Goal: Transaction & Acquisition: Purchase product/service

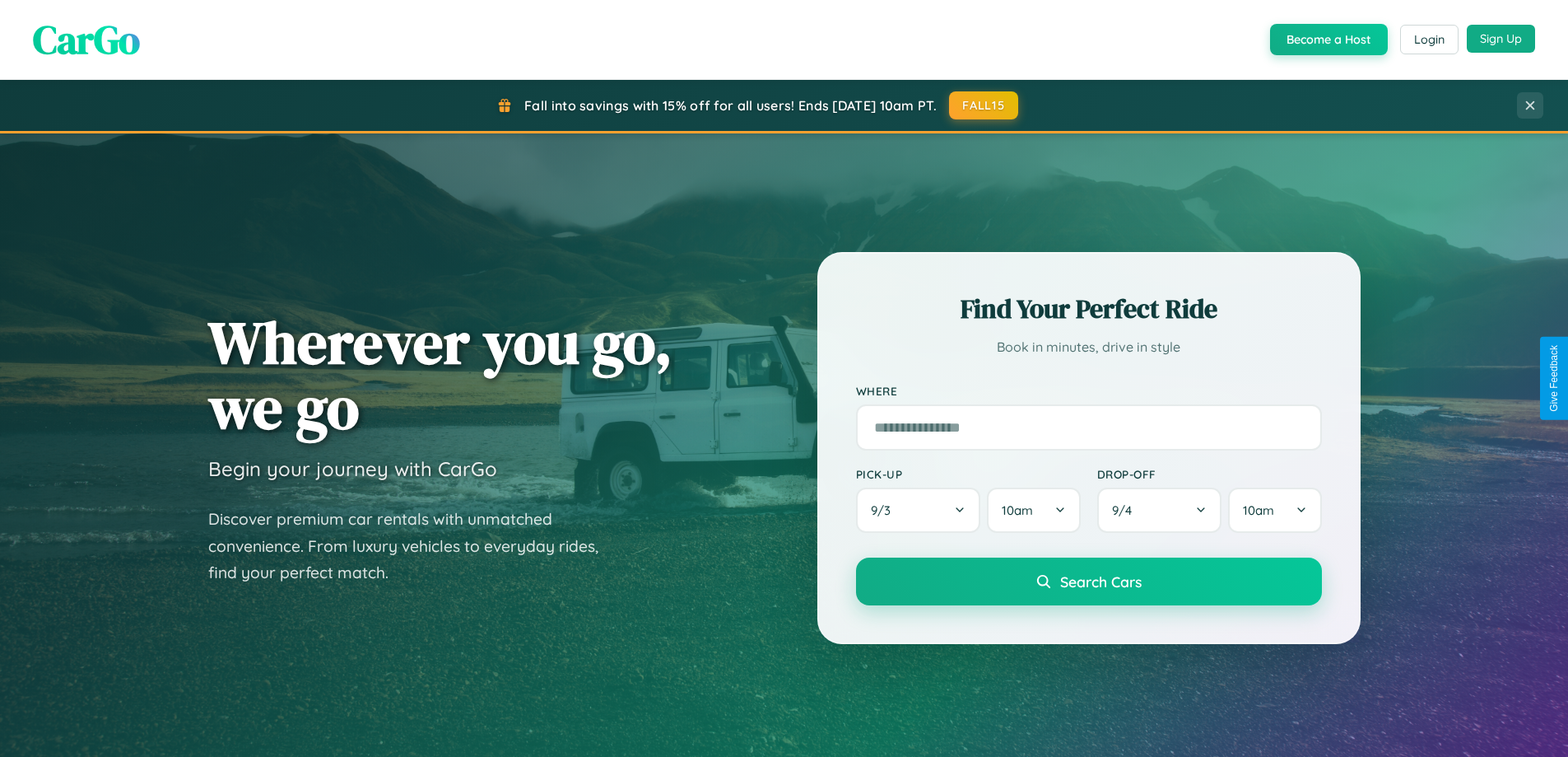
click at [1501, 38] on button "Sign Up" at bounding box center [1501, 38] width 68 height 28
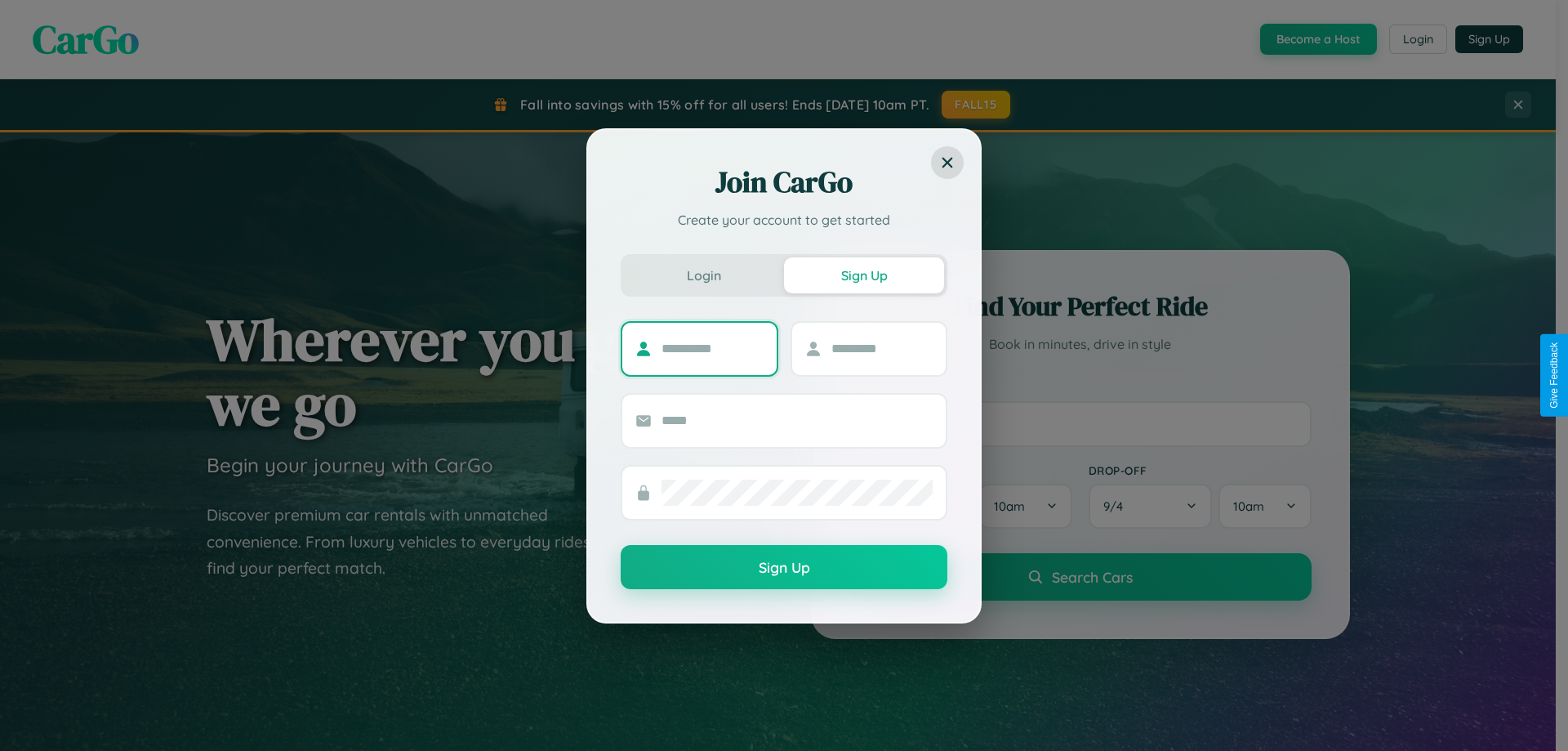
click at [712, 348] on input "text" at bounding box center [712, 348] width 102 height 26
type input "******"
click at [882, 348] on input "text" at bounding box center [882, 348] width 102 height 26
type input "******"
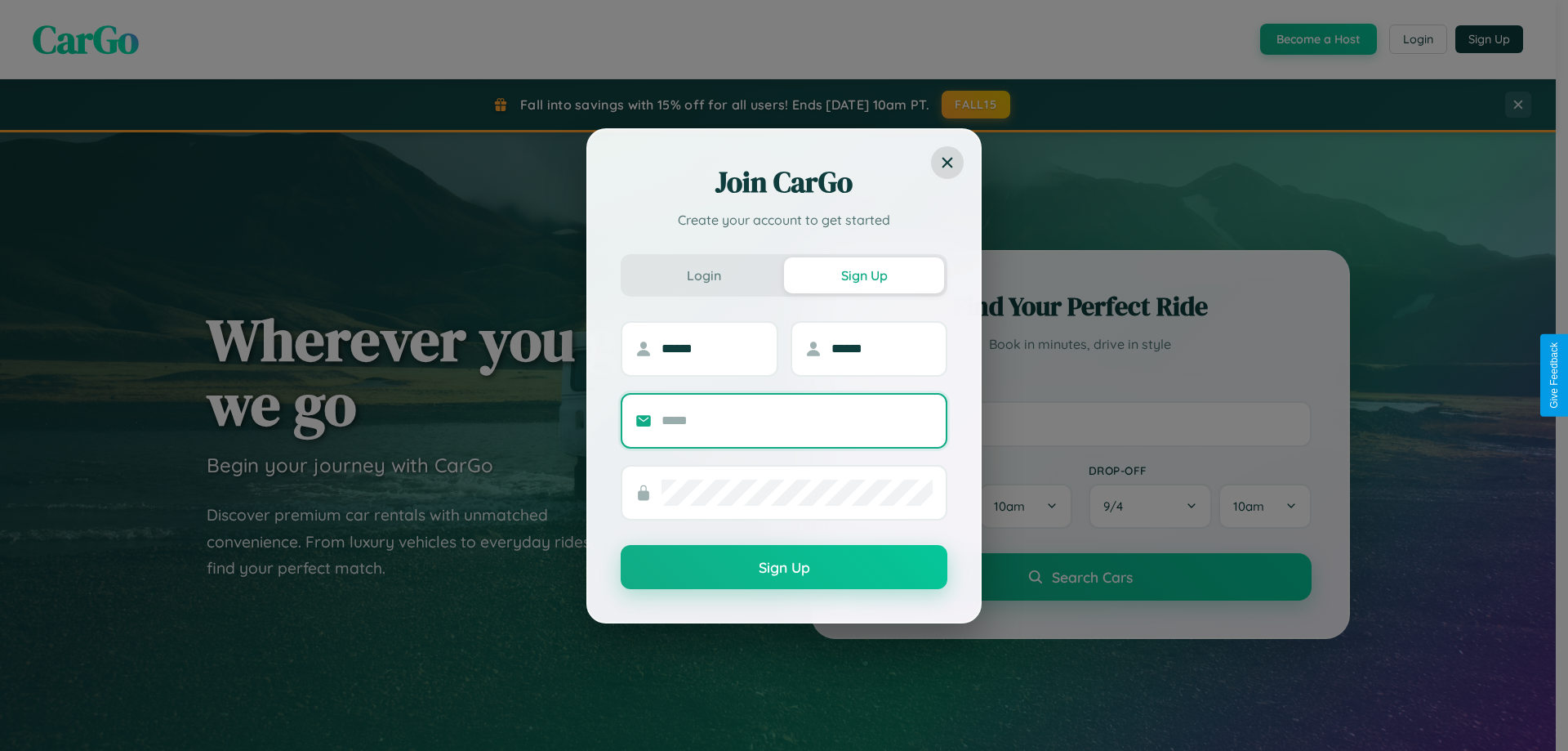
click at [797, 420] on input "text" at bounding box center [796, 421] width 271 height 26
type input "**********"
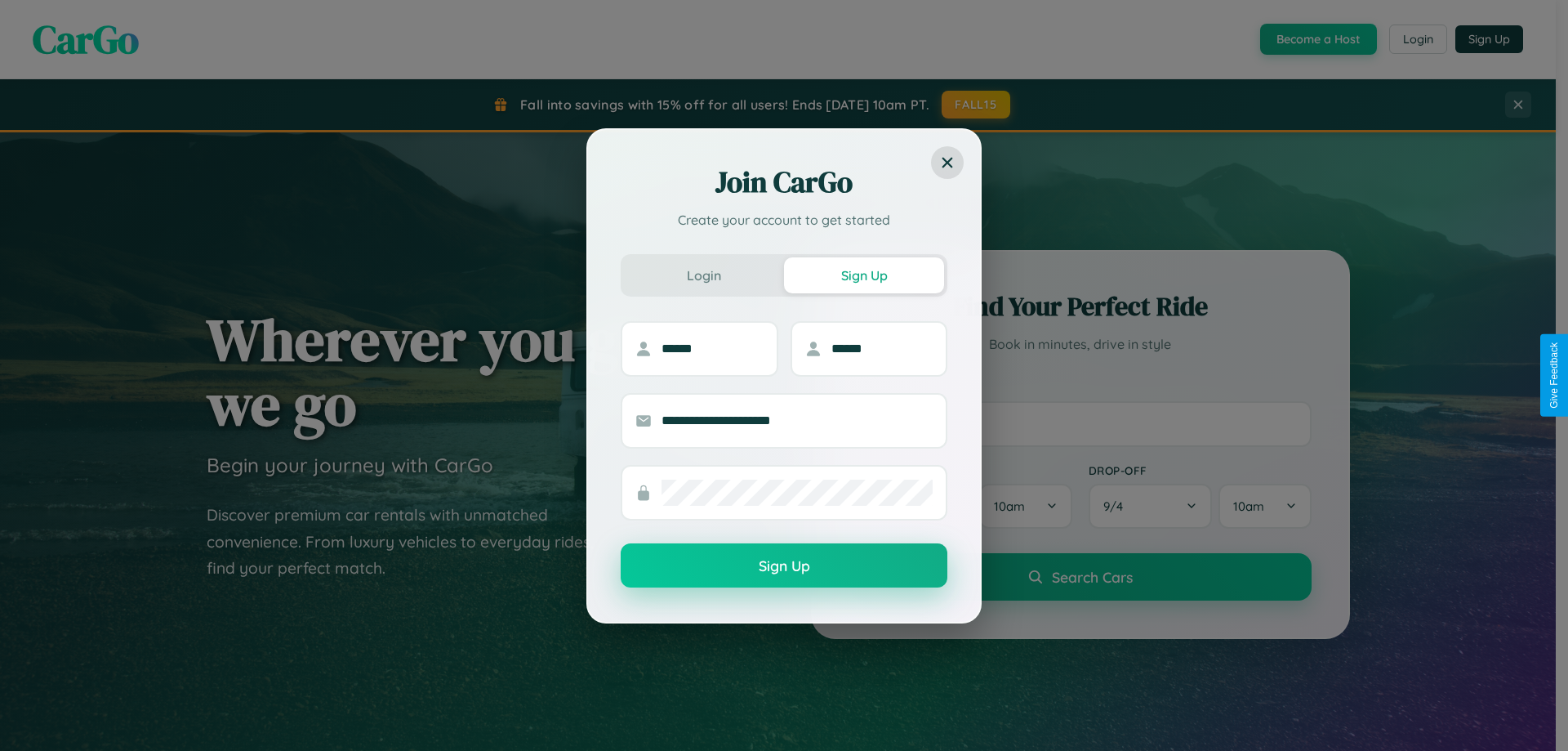
click at [784, 566] on button "Sign Up" at bounding box center [784, 565] width 327 height 44
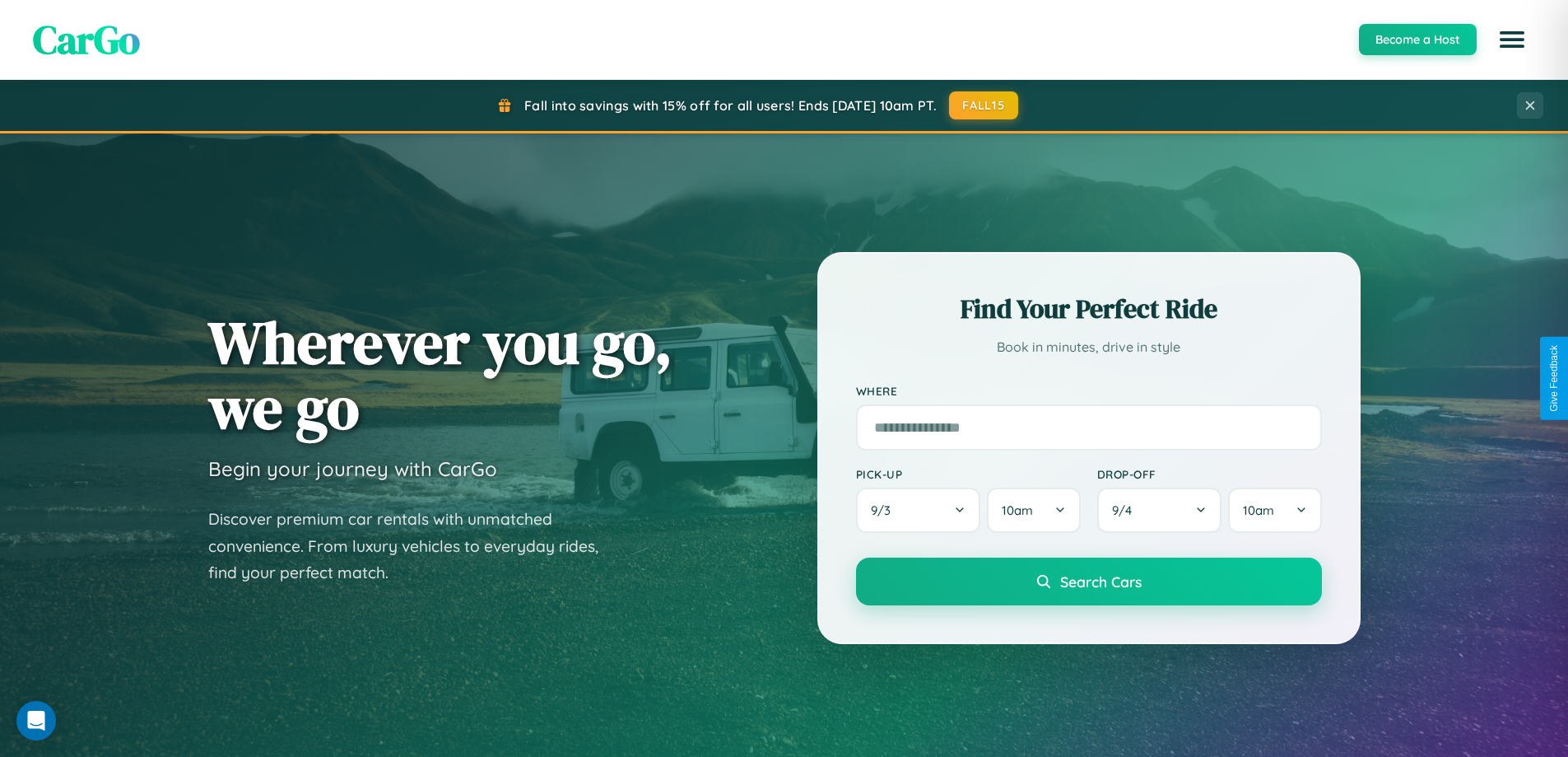
scroll to position [3169, 0]
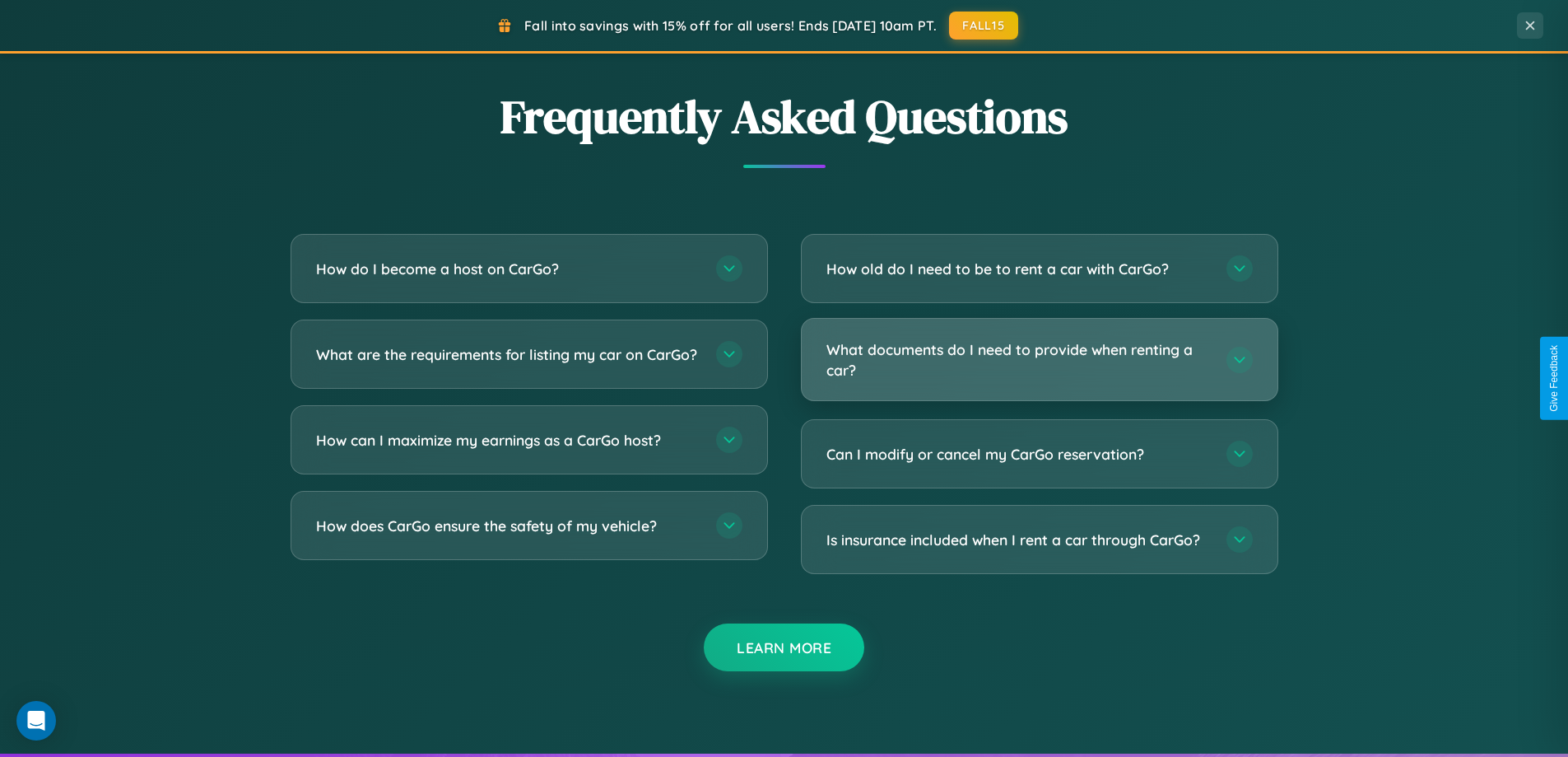
click at [1039, 360] on h3 "What documents do I need to provide when renting a car?" at bounding box center [1018, 358] width 384 height 40
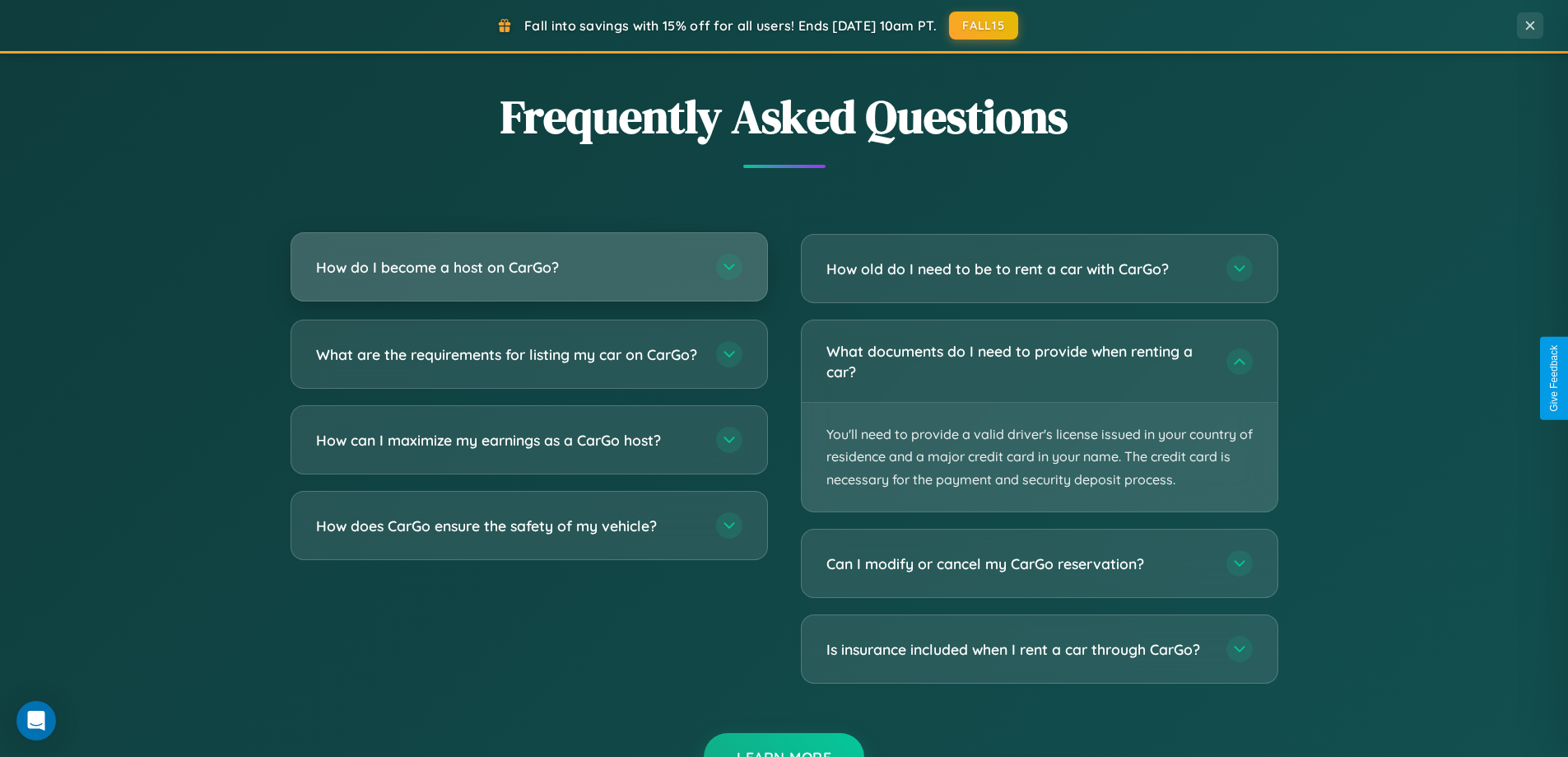
click at [529, 267] on h3 "How do I become a host on CarGo?" at bounding box center [507, 267] width 384 height 20
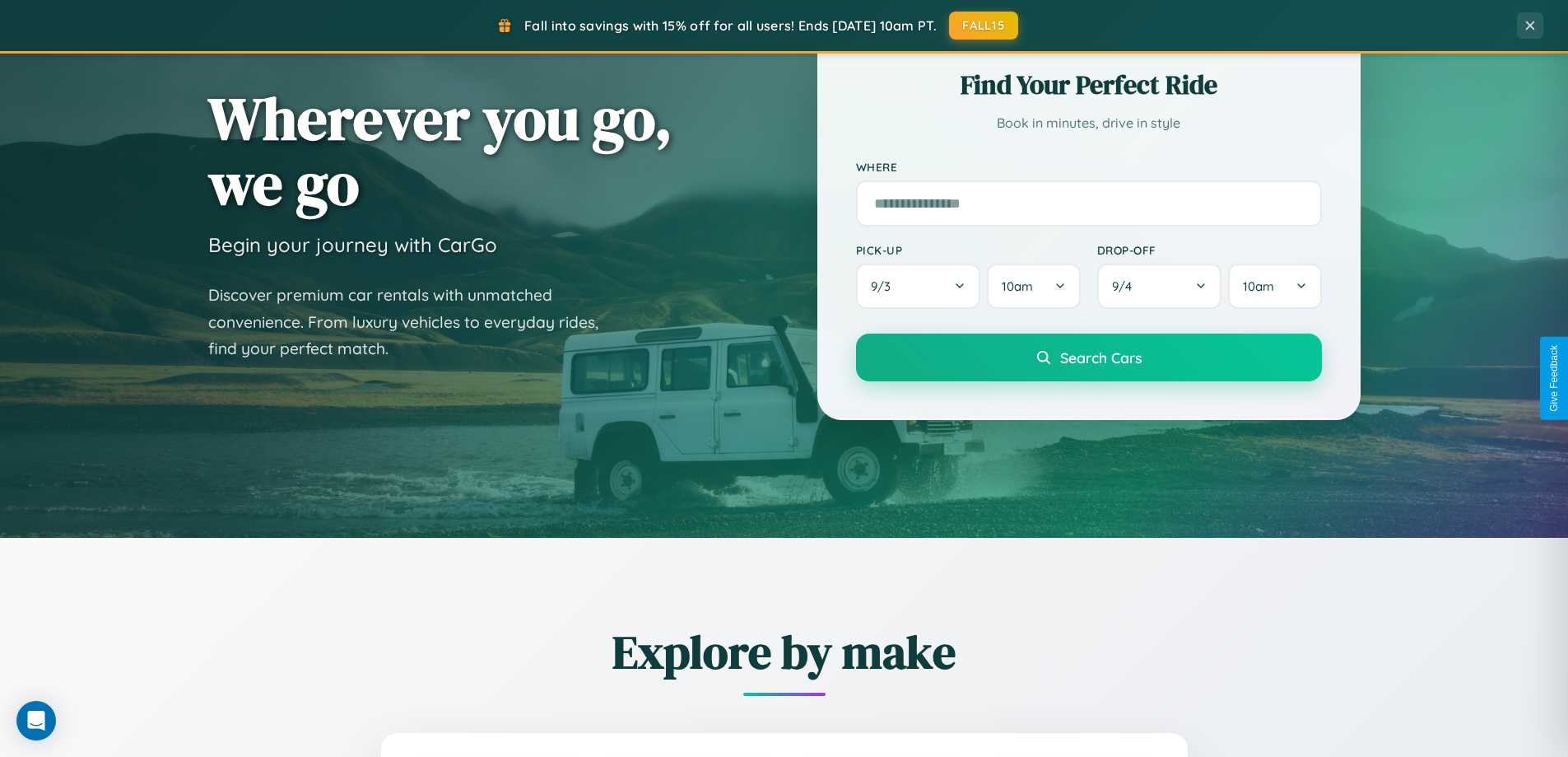
scroll to position [49, 0]
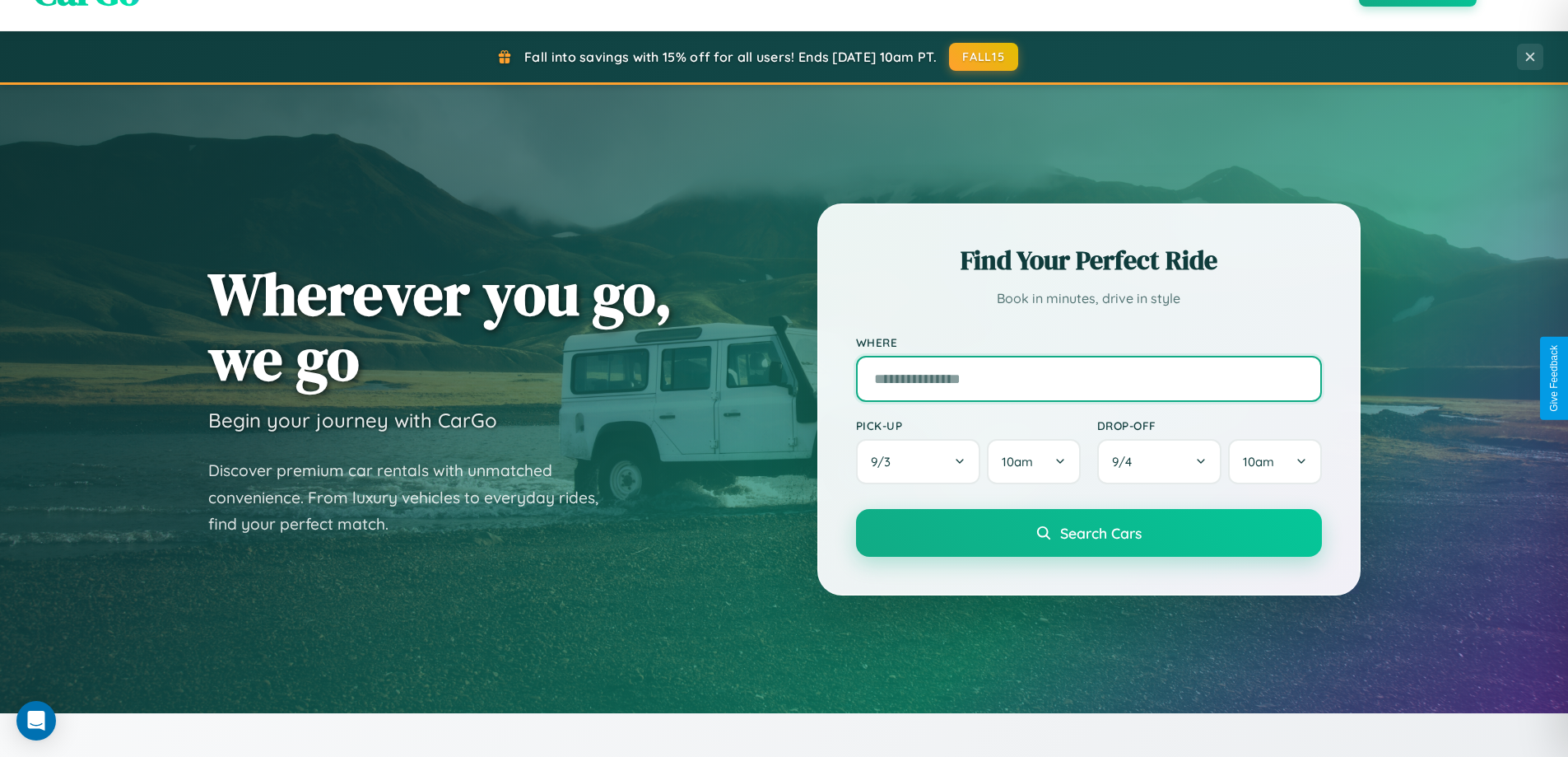
click at [1089, 378] on input "text" at bounding box center [1089, 379] width 466 height 46
type input "**********"
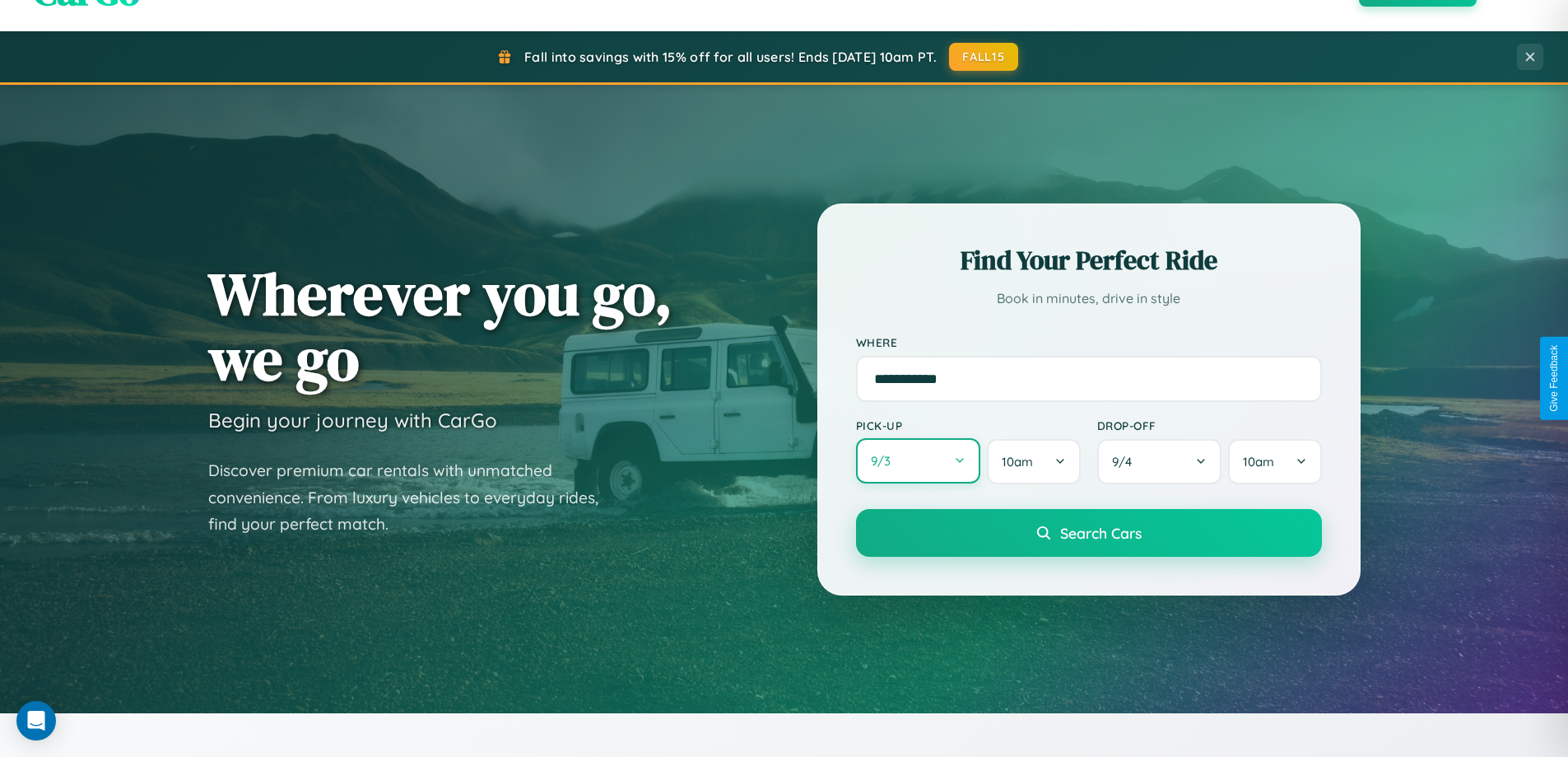
click at [918, 462] on button "9 / 3" at bounding box center [918, 461] width 125 height 45
select select "*"
select select "****"
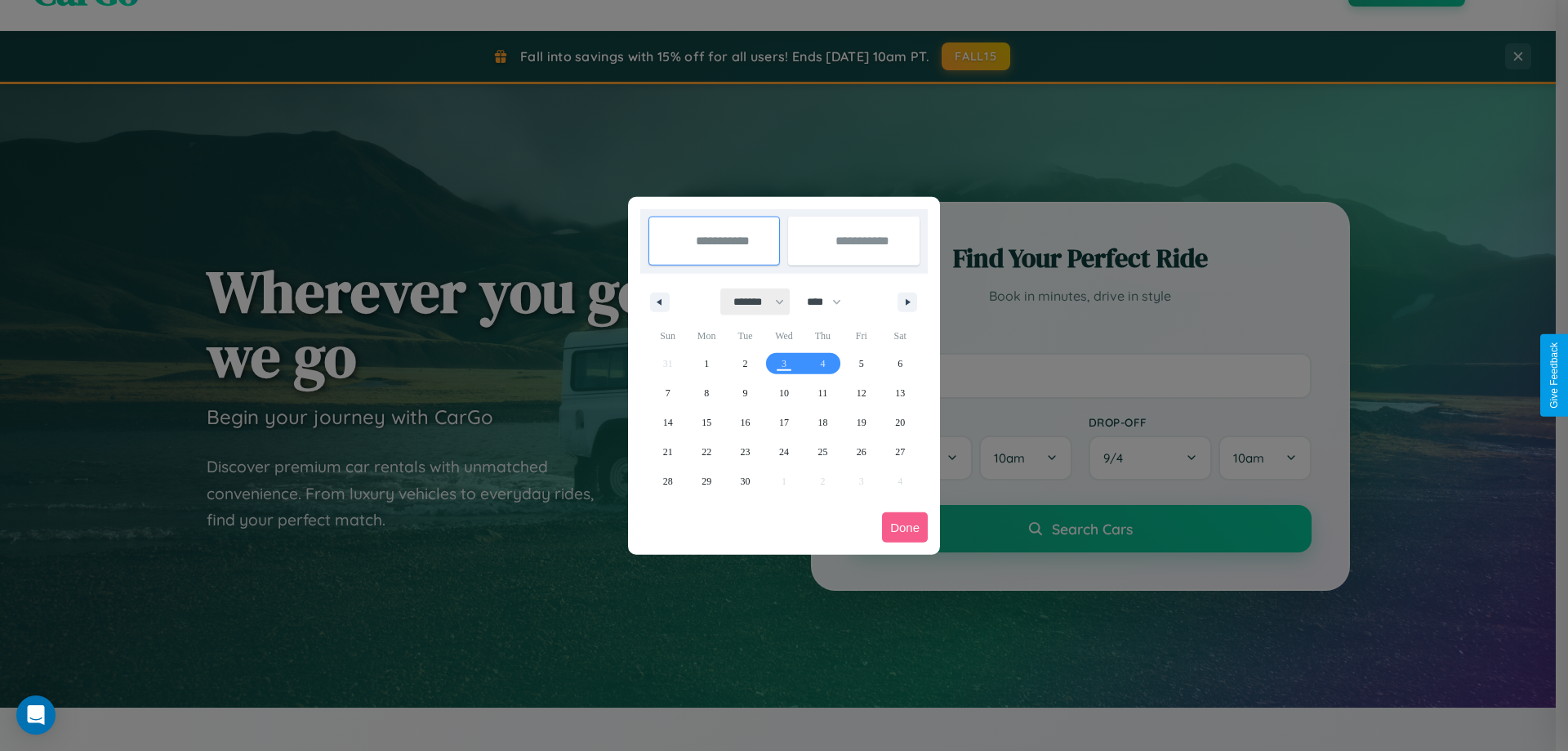
drag, startPoint x: 751, startPoint y: 302, endPoint x: 784, endPoint y: 328, distance: 42.0
click at [751, 302] on select "******* ******** ***** ***** *** **** **** ****** ********* ******* ******** **…" at bounding box center [756, 302] width 69 height 27
select select "*"
drag, startPoint x: 832, startPoint y: 302, endPoint x: 784, endPoint y: 328, distance: 54.6
click at [832, 302] on select "**** **** **** **** **** **** **** **** **** **** **** **** **** **** **** ****…" at bounding box center [823, 302] width 49 height 27
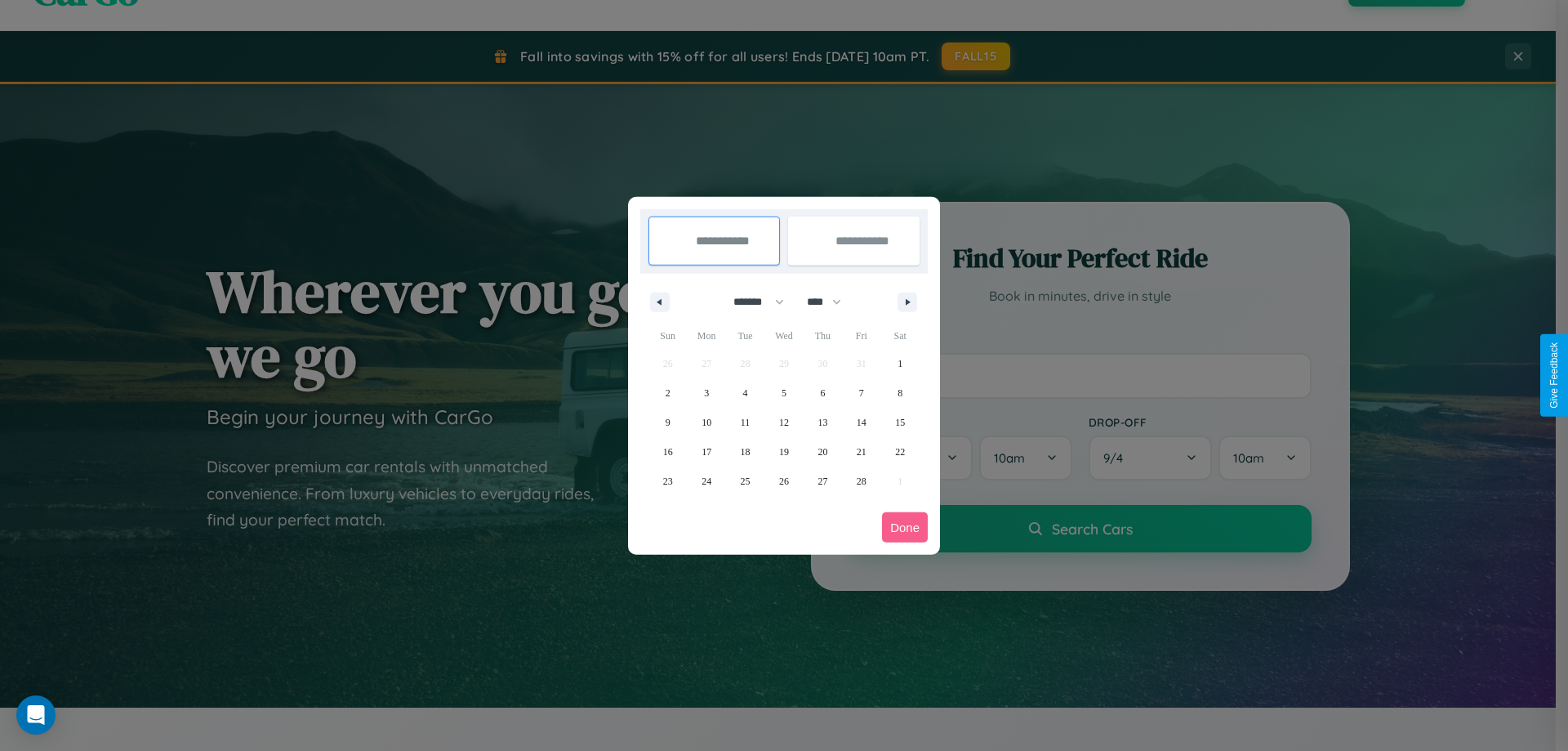
select select "****"
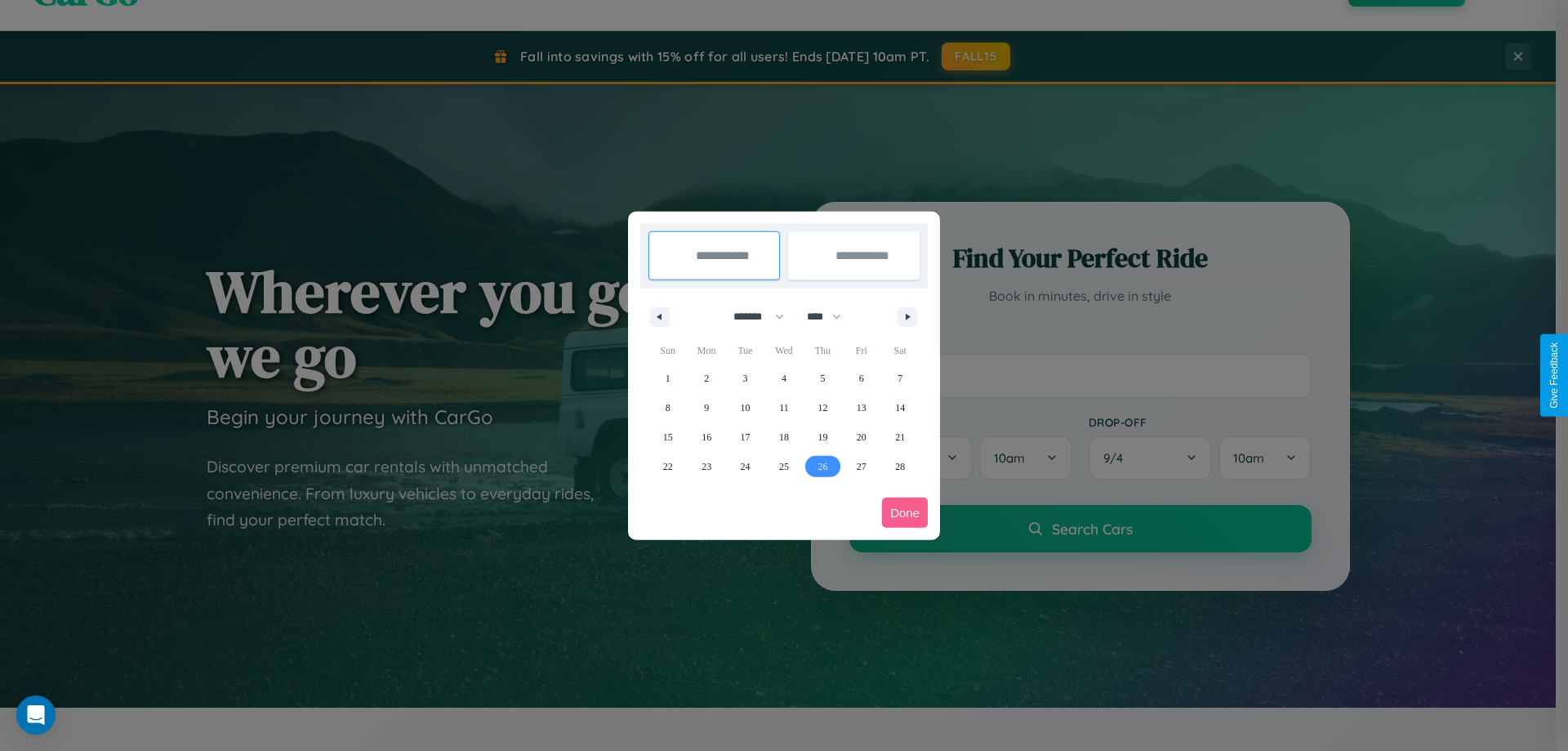
click at [822, 465] on span "26" at bounding box center [822, 466] width 10 height 30
type input "**********"
click at [907, 316] on icon "button" at bounding box center [910, 317] width 8 height 7
select select "*"
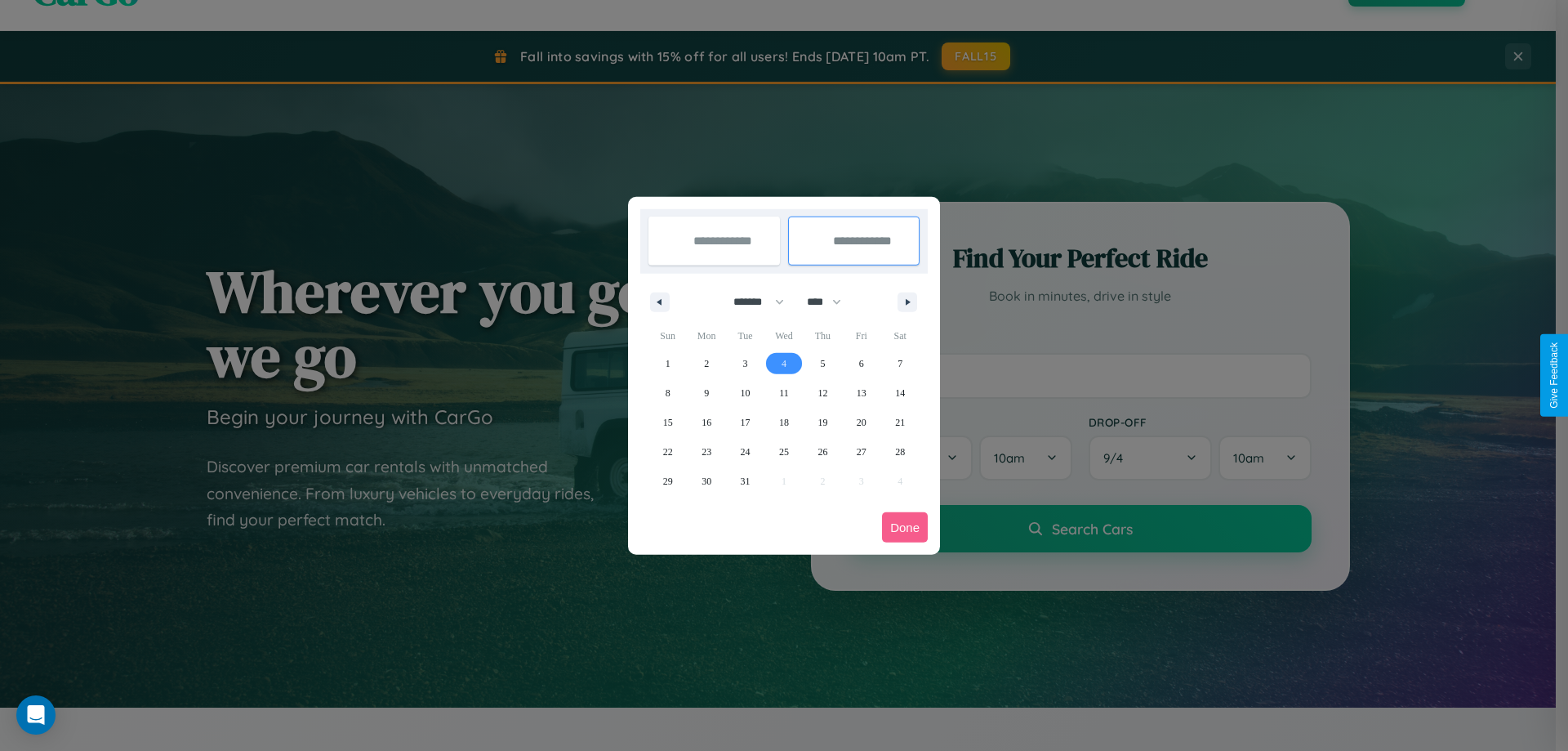
click at [783, 362] on span "4" at bounding box center [784, 363] width 5 height 30
type input "**********"
select select "*"
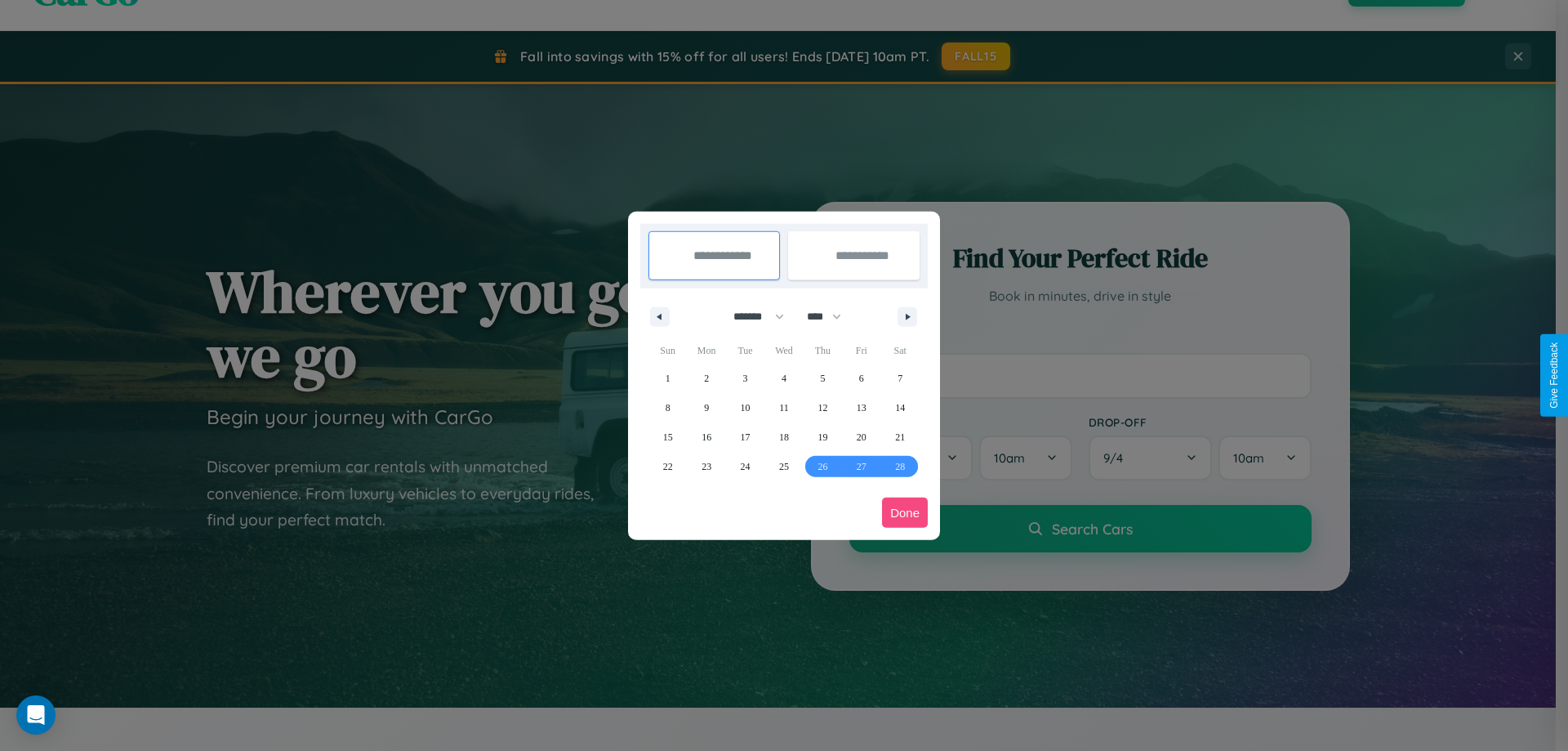
click at [905, 512] on button "Done" at bounding box center [904, 513] width 46 height 30
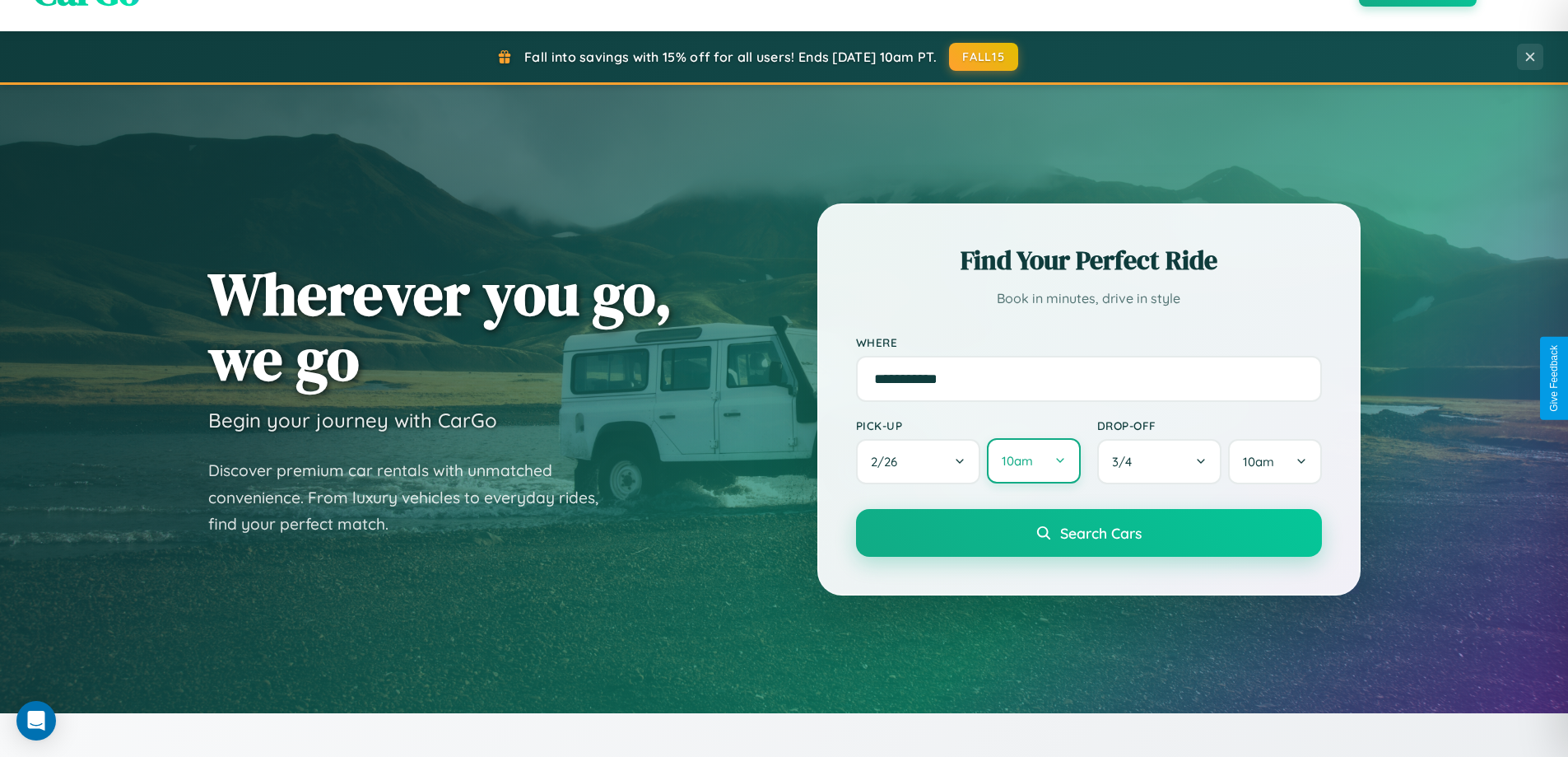
click at [1033, 462] on button "10am" at bounding box center [1033, 461] width 93 height 45
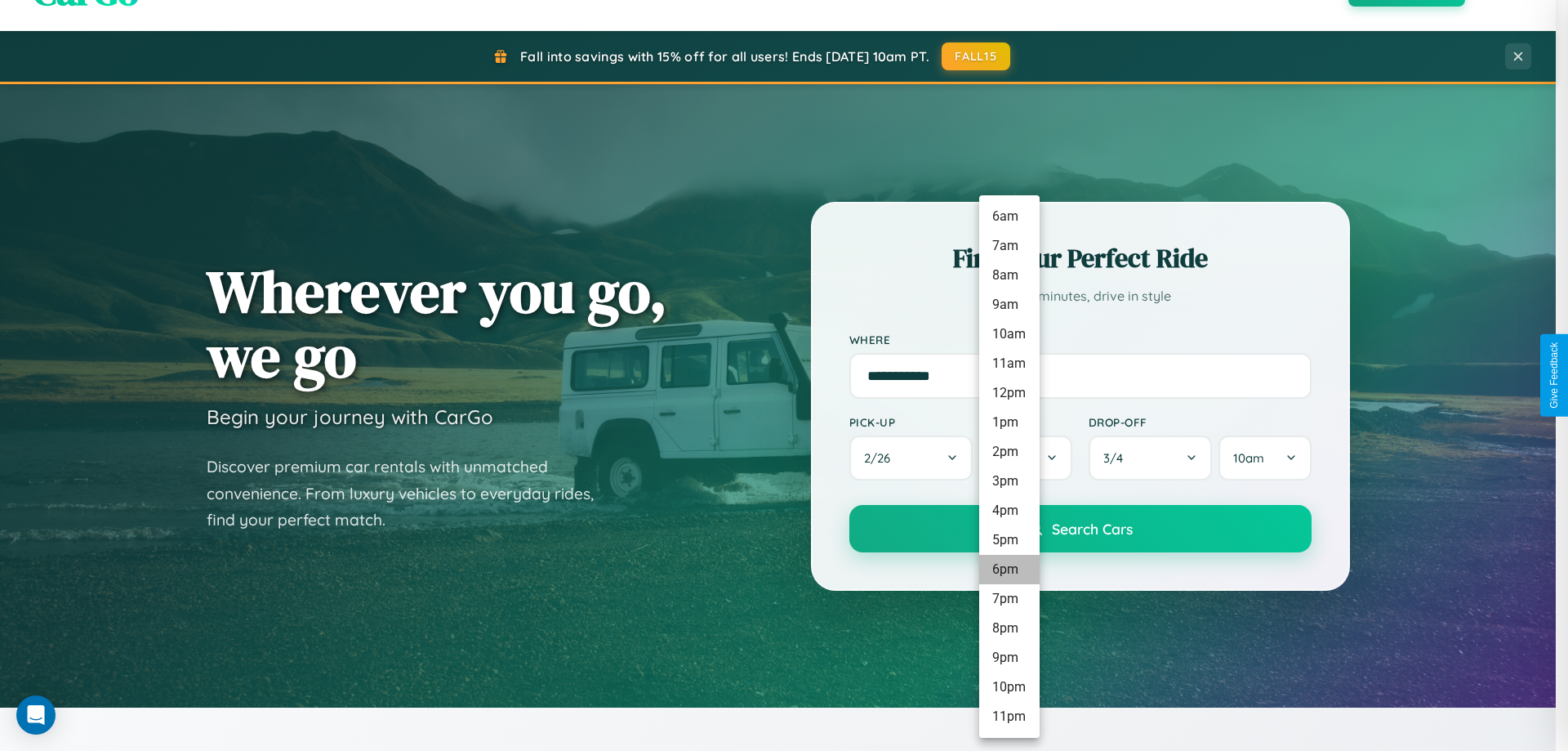
click at [1008, 569] on li "6pm" at bounding box center [1010, 569] width 61 height 30
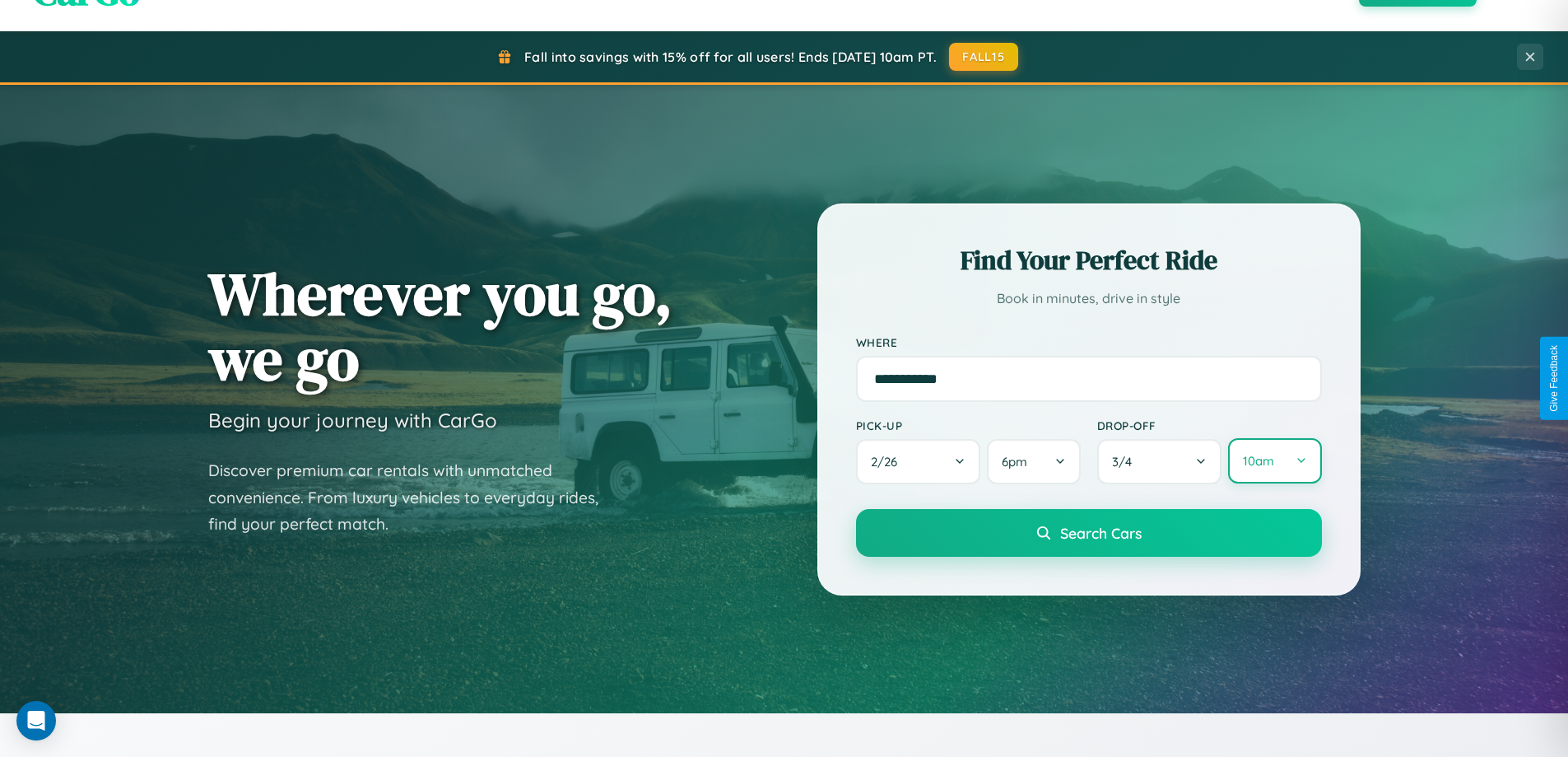
click at [1274, 462] on button "10am" at bounding box center [1274, 461] width 93 height 45
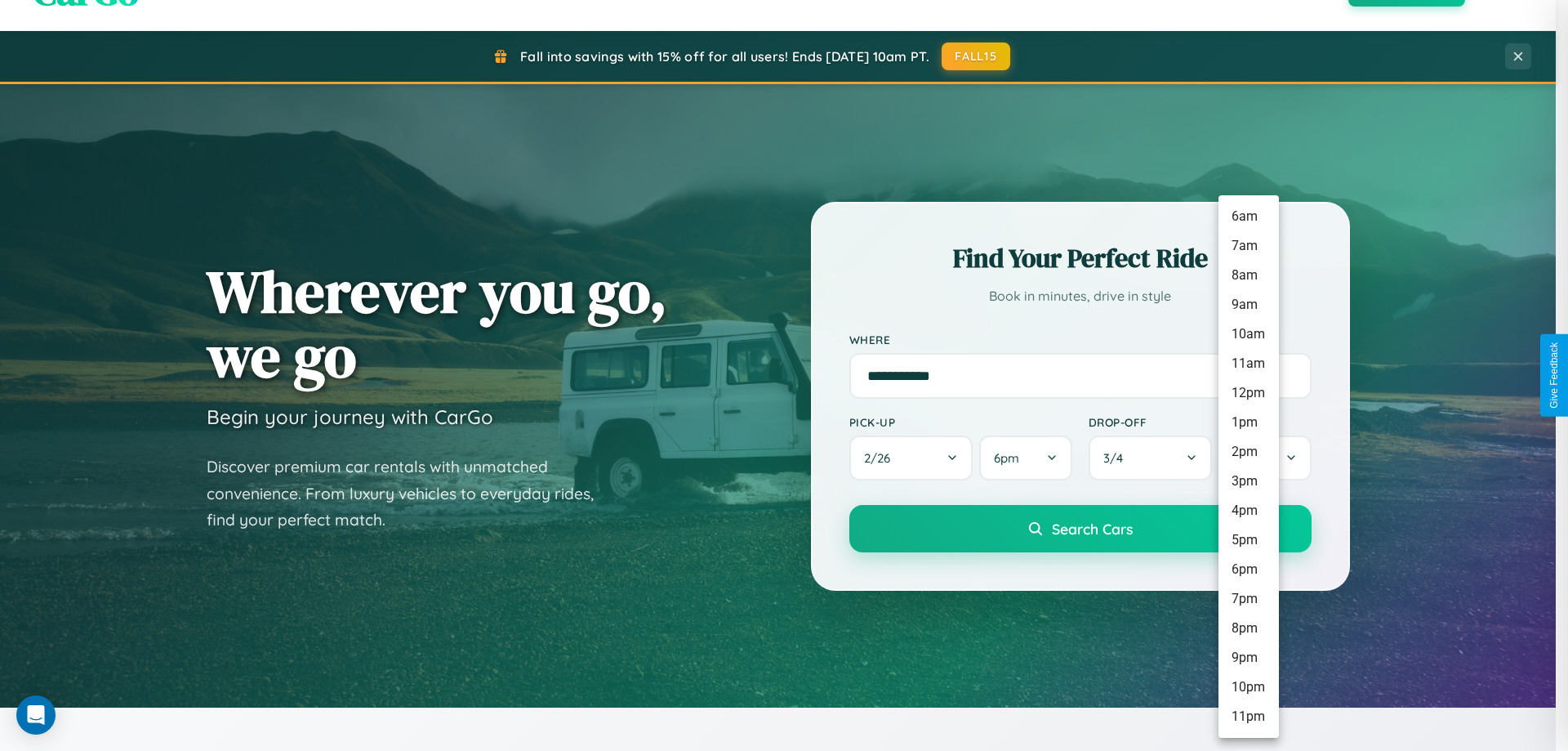
click at [1248, 569] on li "6pm" at bounding box center [1249, 569] width 61 height 30
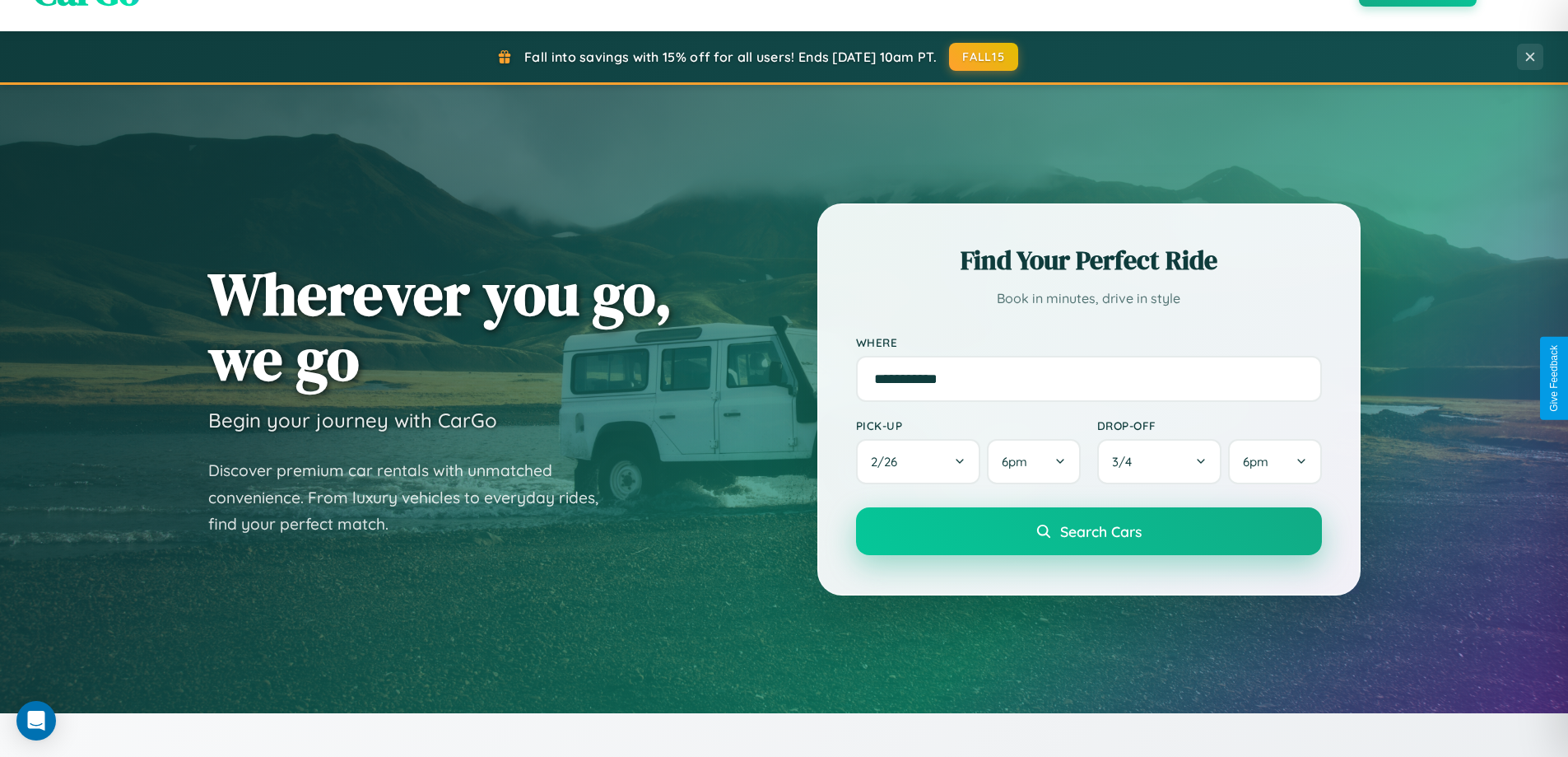
click at [1089, 533] on span "Search Cars" at bounding box center [1102, 530] width 82 height 18
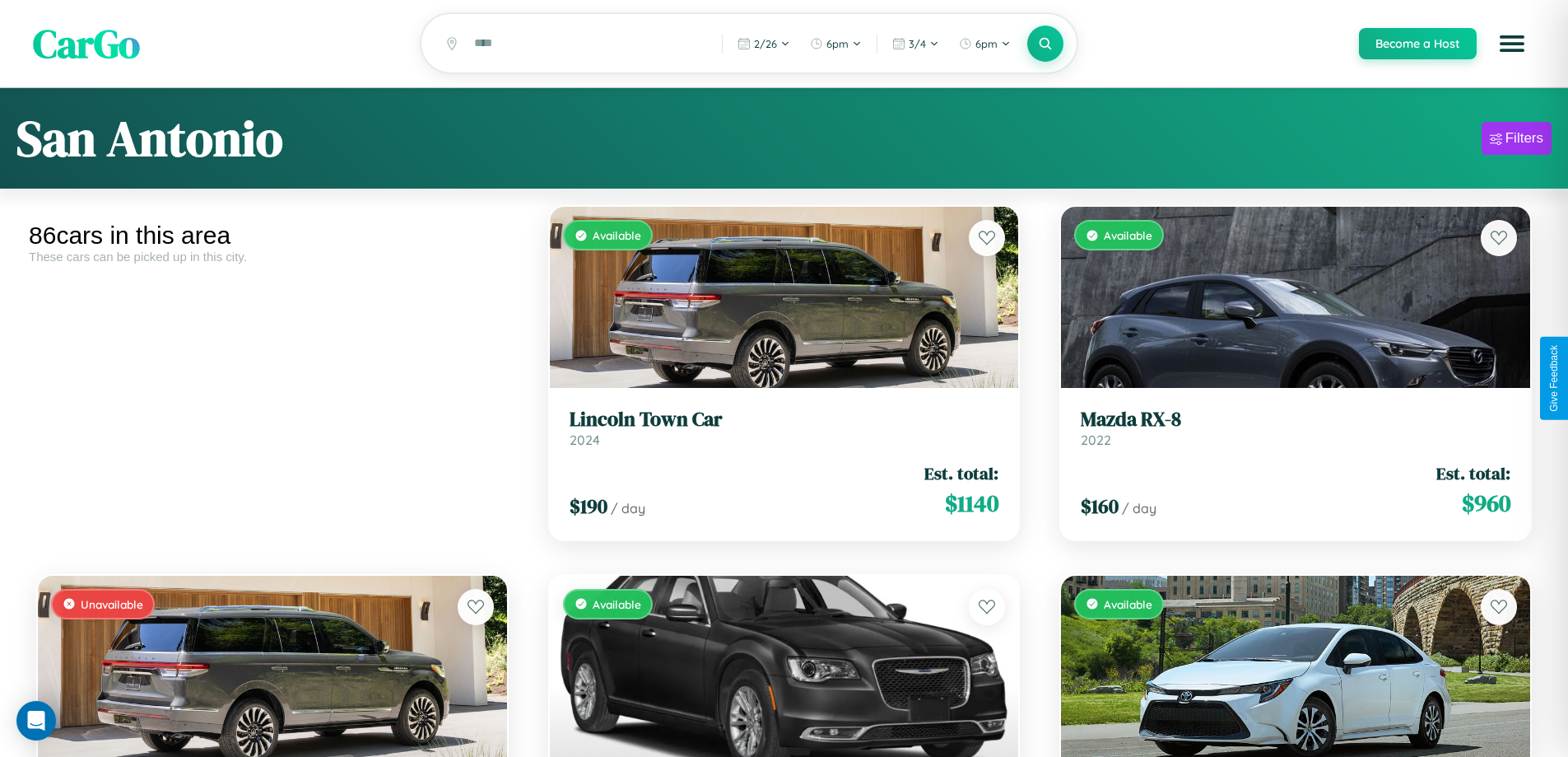
scroll to position [100, 0]
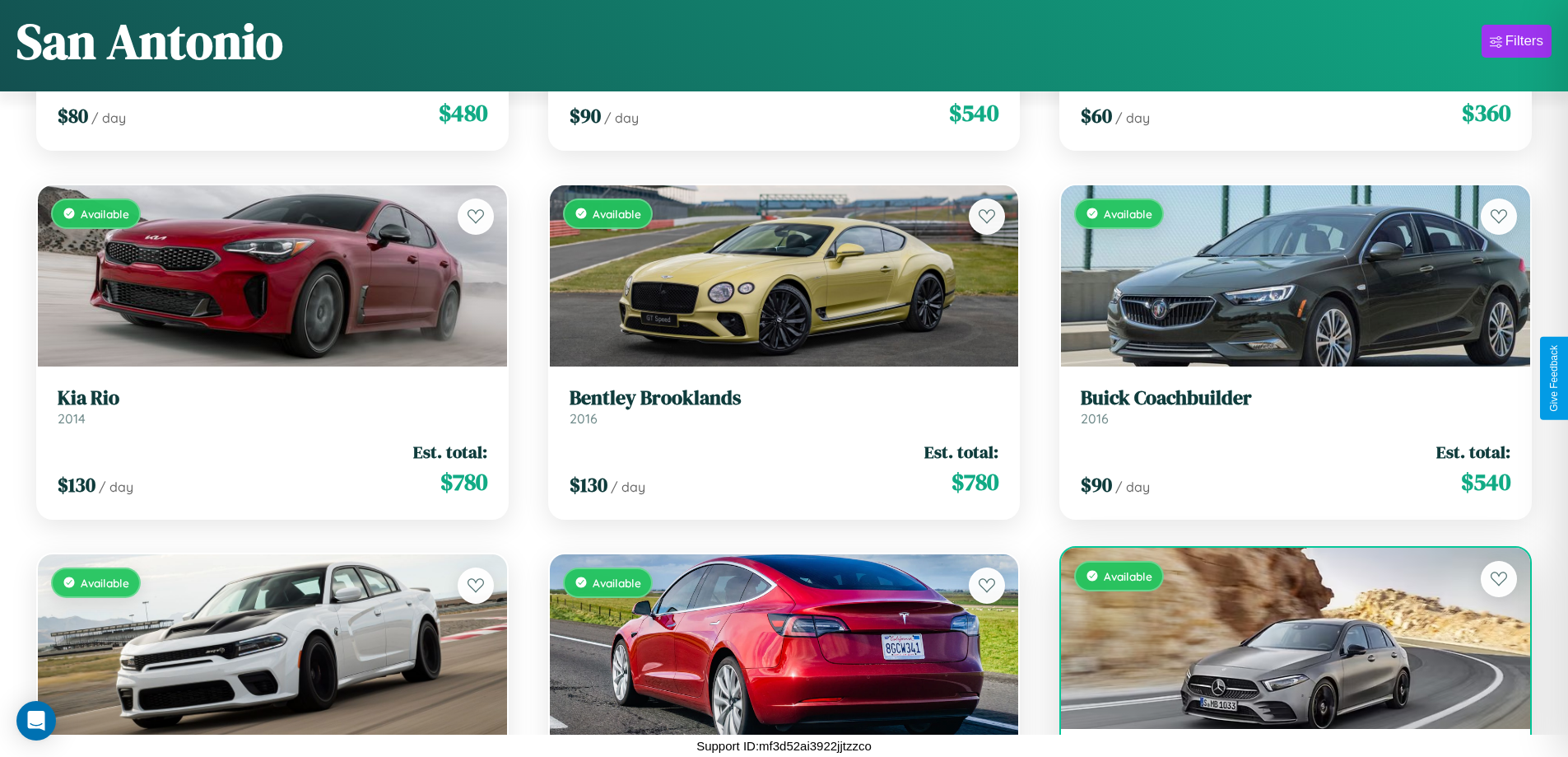
click at [1285, 644] on div "Available" at bounding box center [1296, 638] width 469 height 181
click at [1285, 638] on div "Available" at bounding box center [1296, 638] width 469 height 181
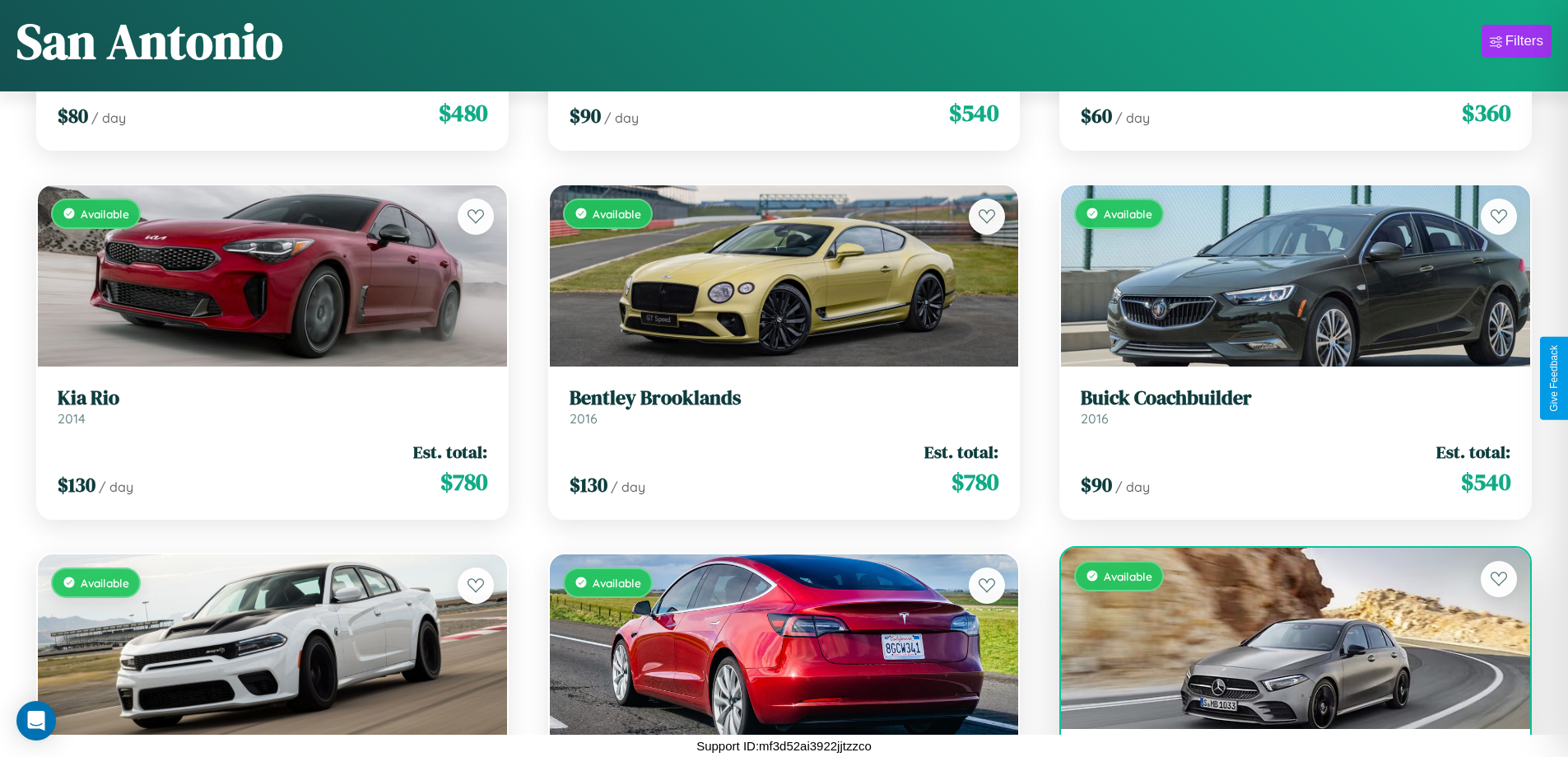
click at [1285, 638] on div "Available" at bounding box center [1296, 638] width 469 height 181
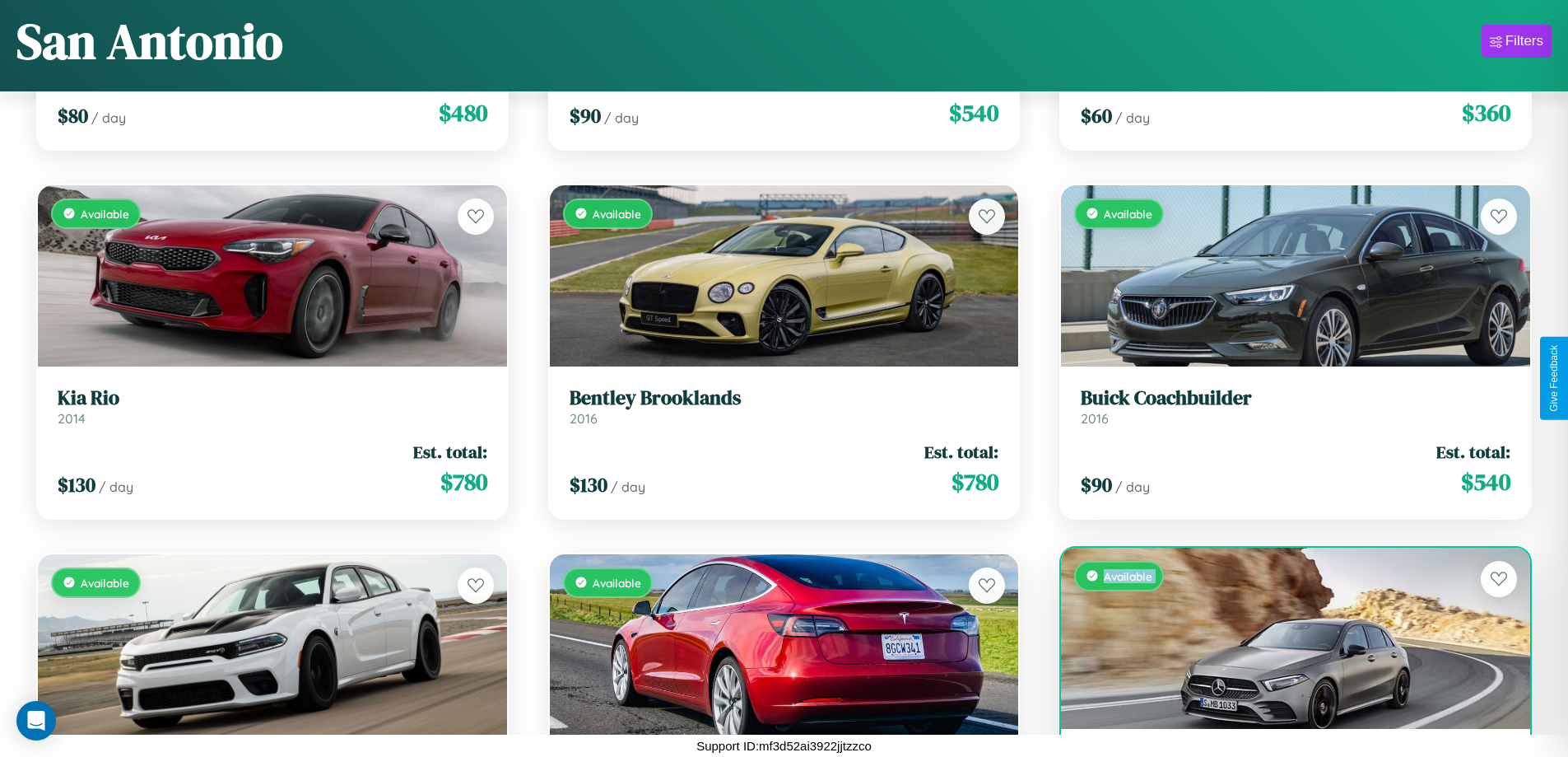
click at [1285, 638] on div "Available" at bounding box center [1296, 638] width 469 height 181
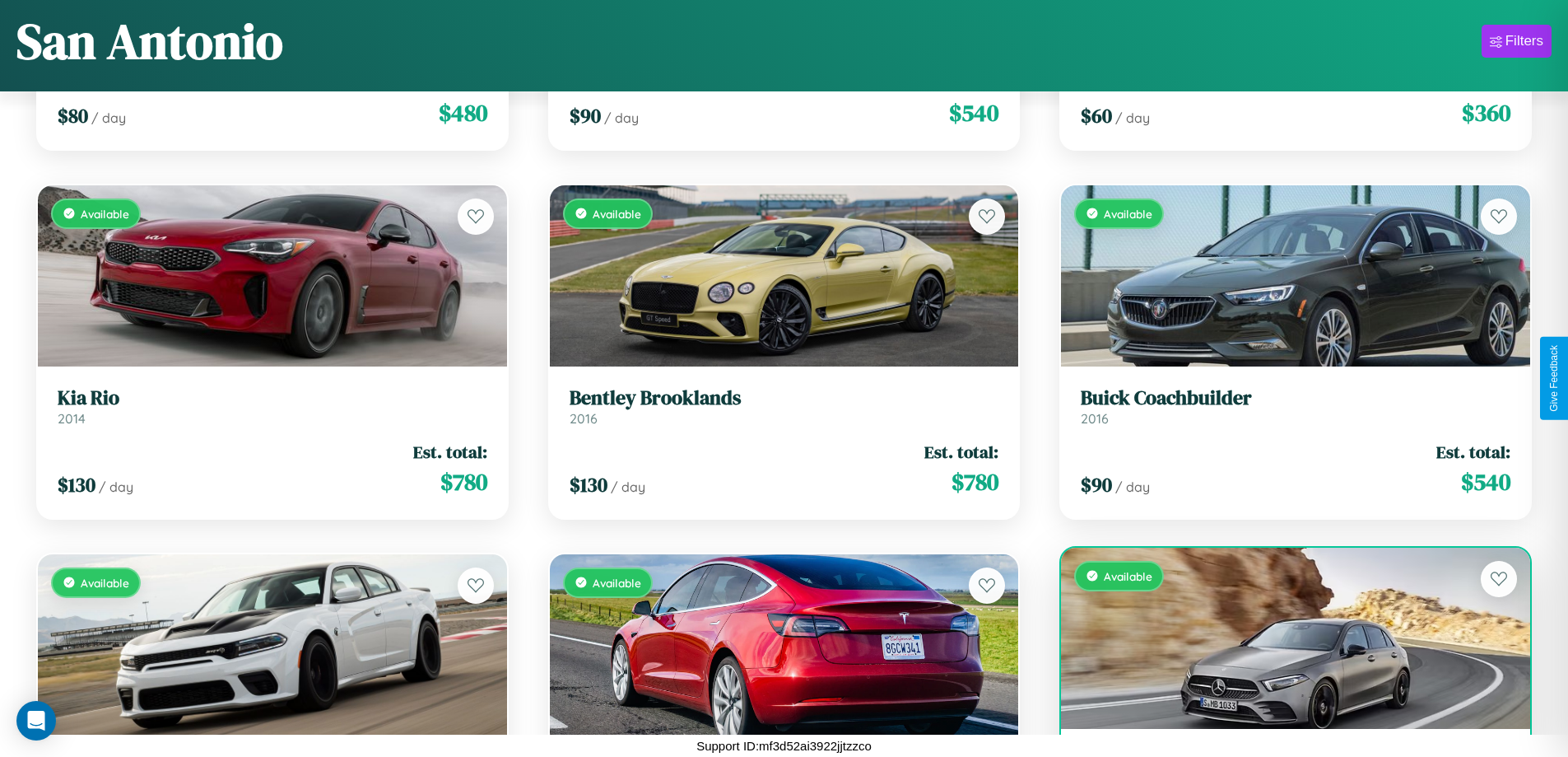
click at [1285, 638] on div "Available" at bounding box center [1296, 638] width 469 height 181
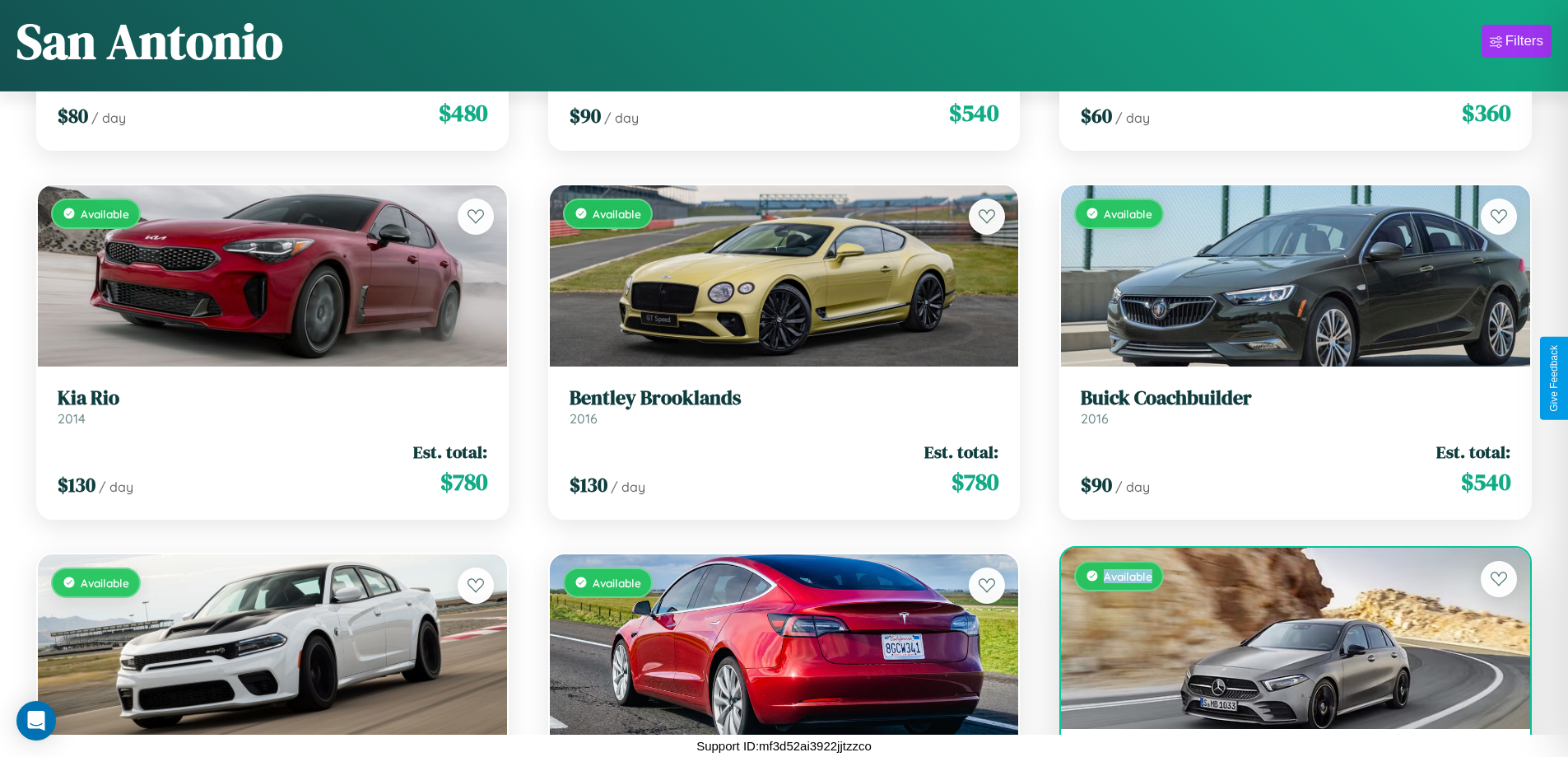
click at [1285, 638] on div "Available" at bounding box center [1296, 638] width 469 height 181
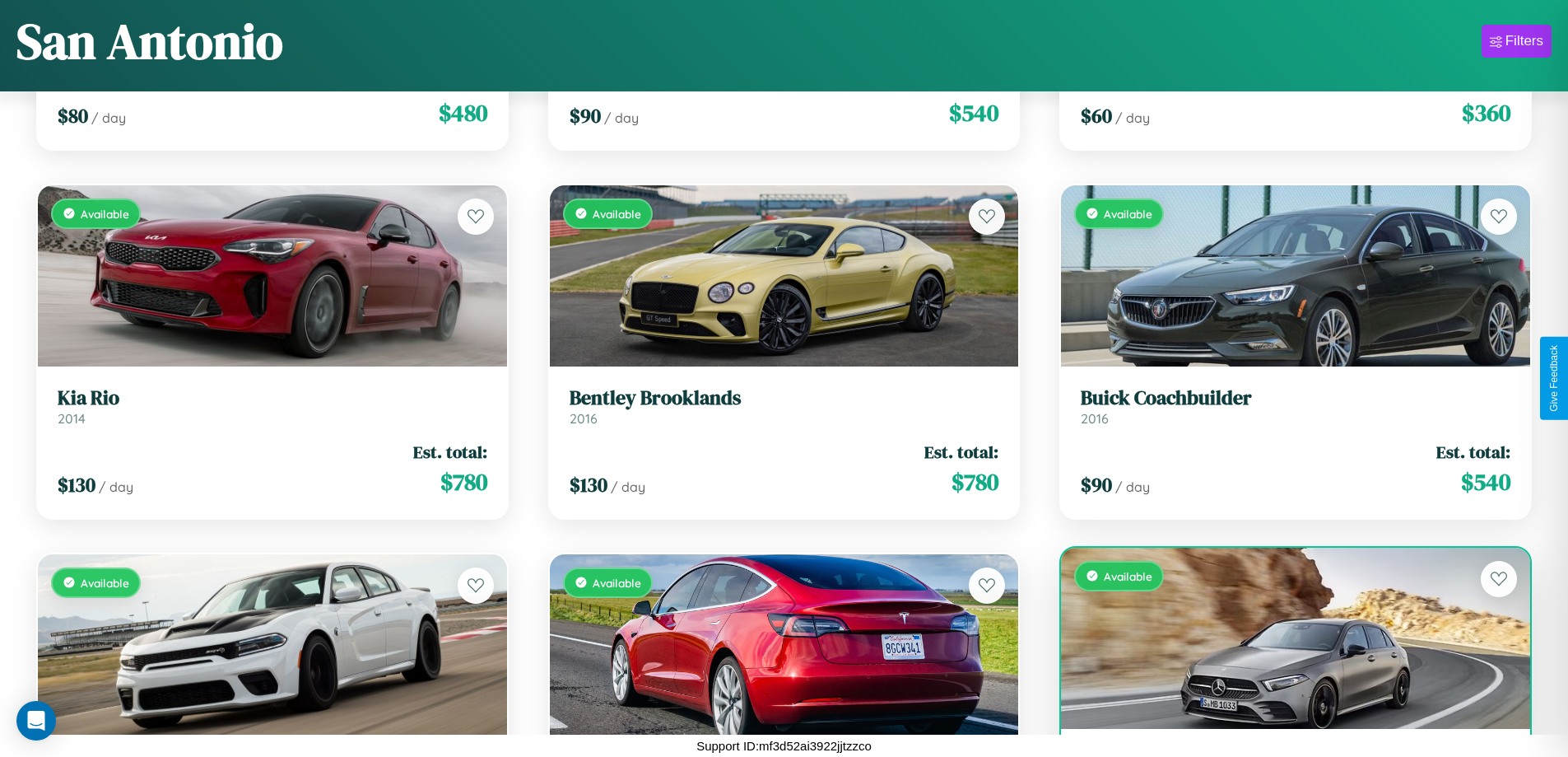
scroll to position [77, 0]
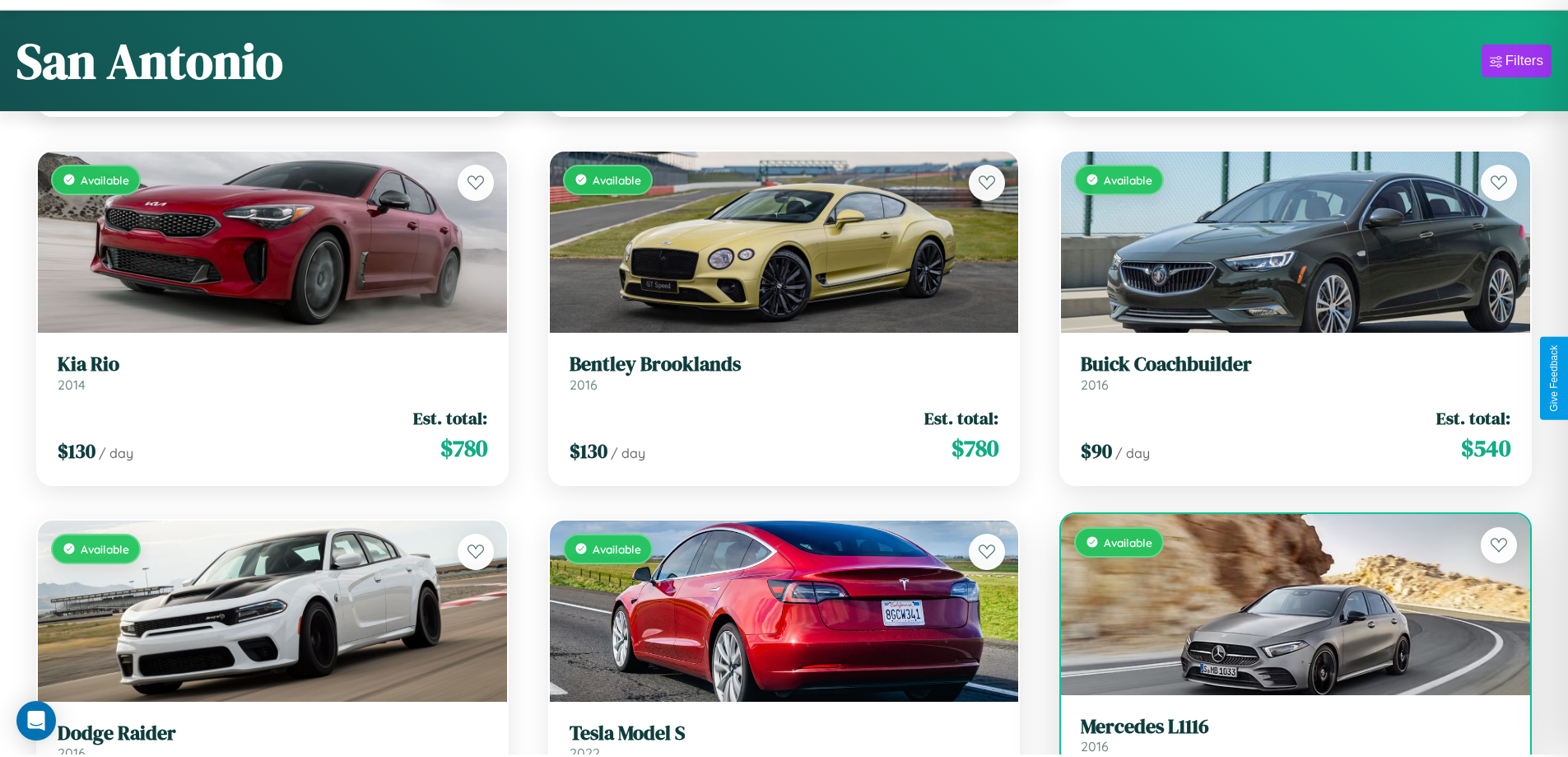
click at [1285, 737] on h3 "Mercedes L1116" at bounding box center [1296, 726] width 430 height 24
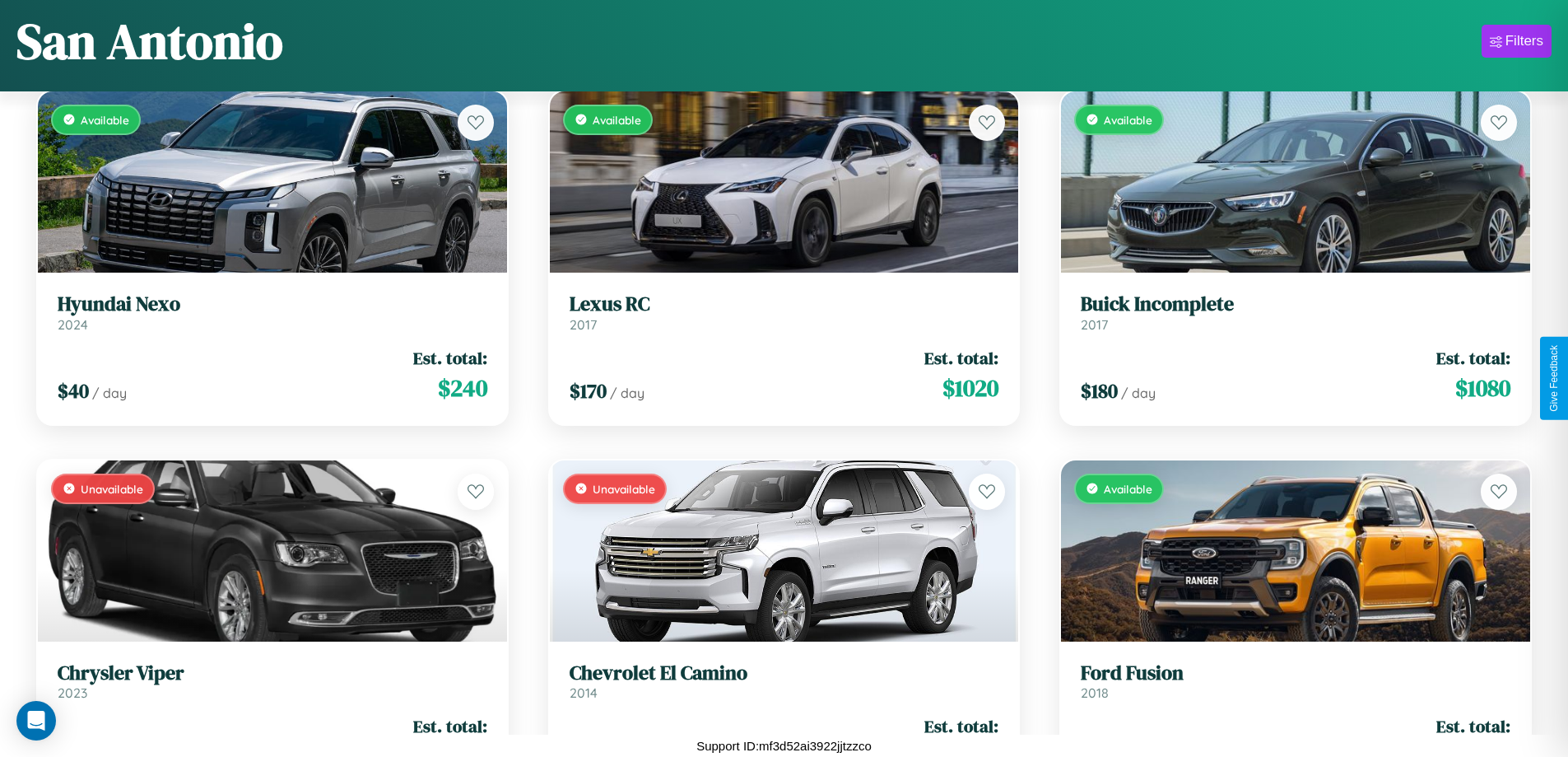
scroll to position [2075, 0]
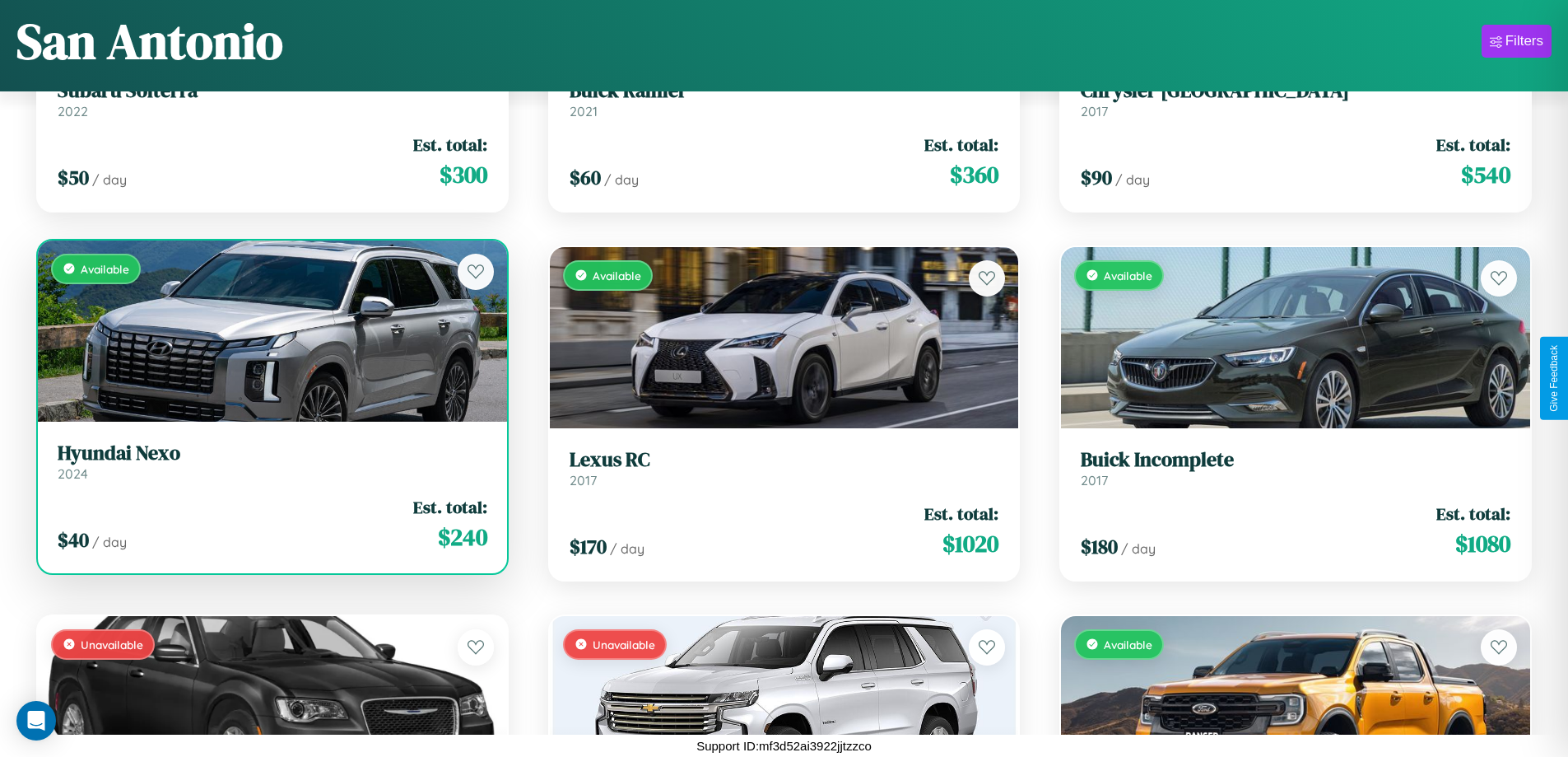
click at [270, 462] on h3 "Hyundai Nexo" at bounding box center [272, 453] width 430 height 24
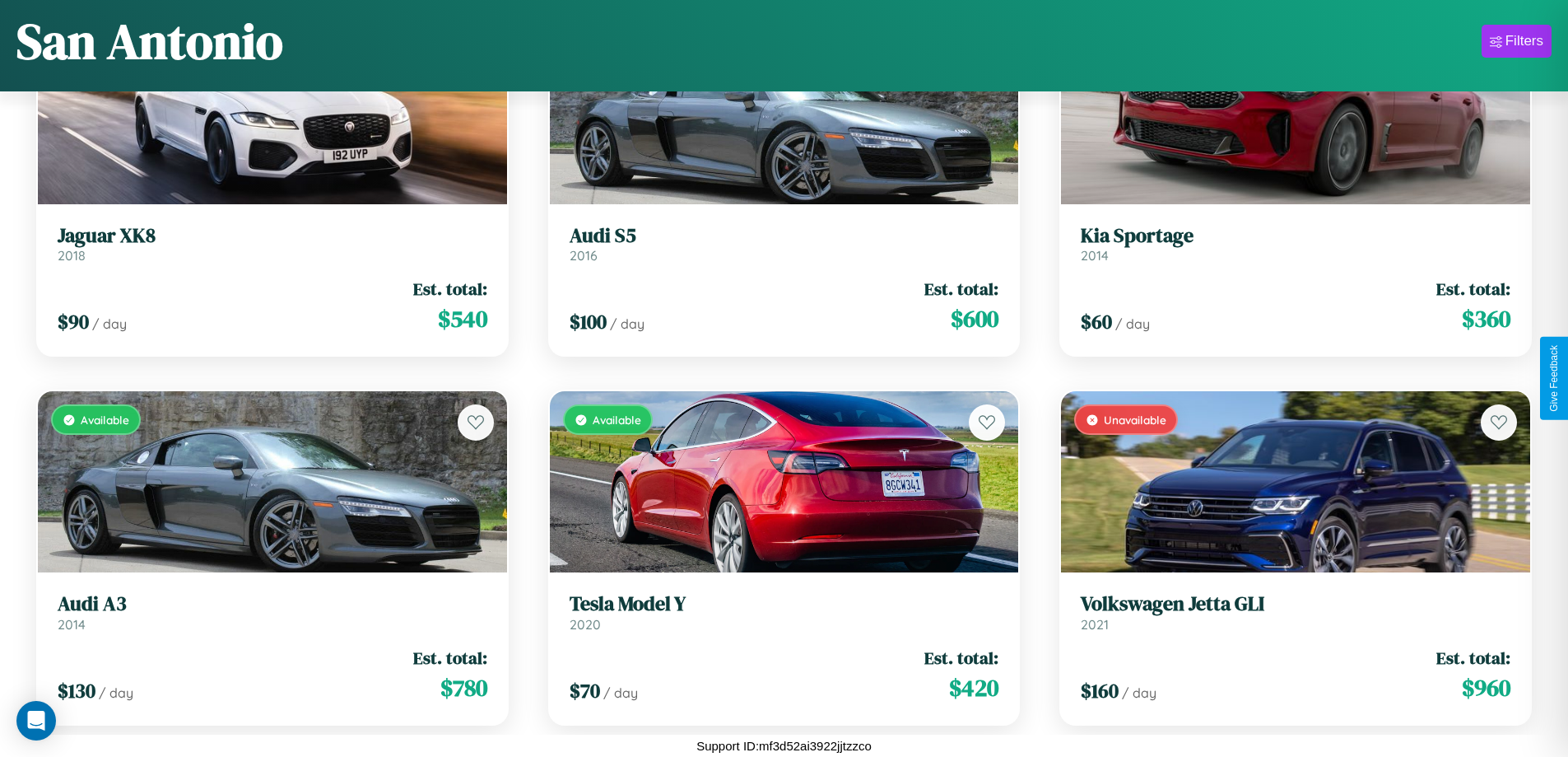
scroll to position [4657, 0]
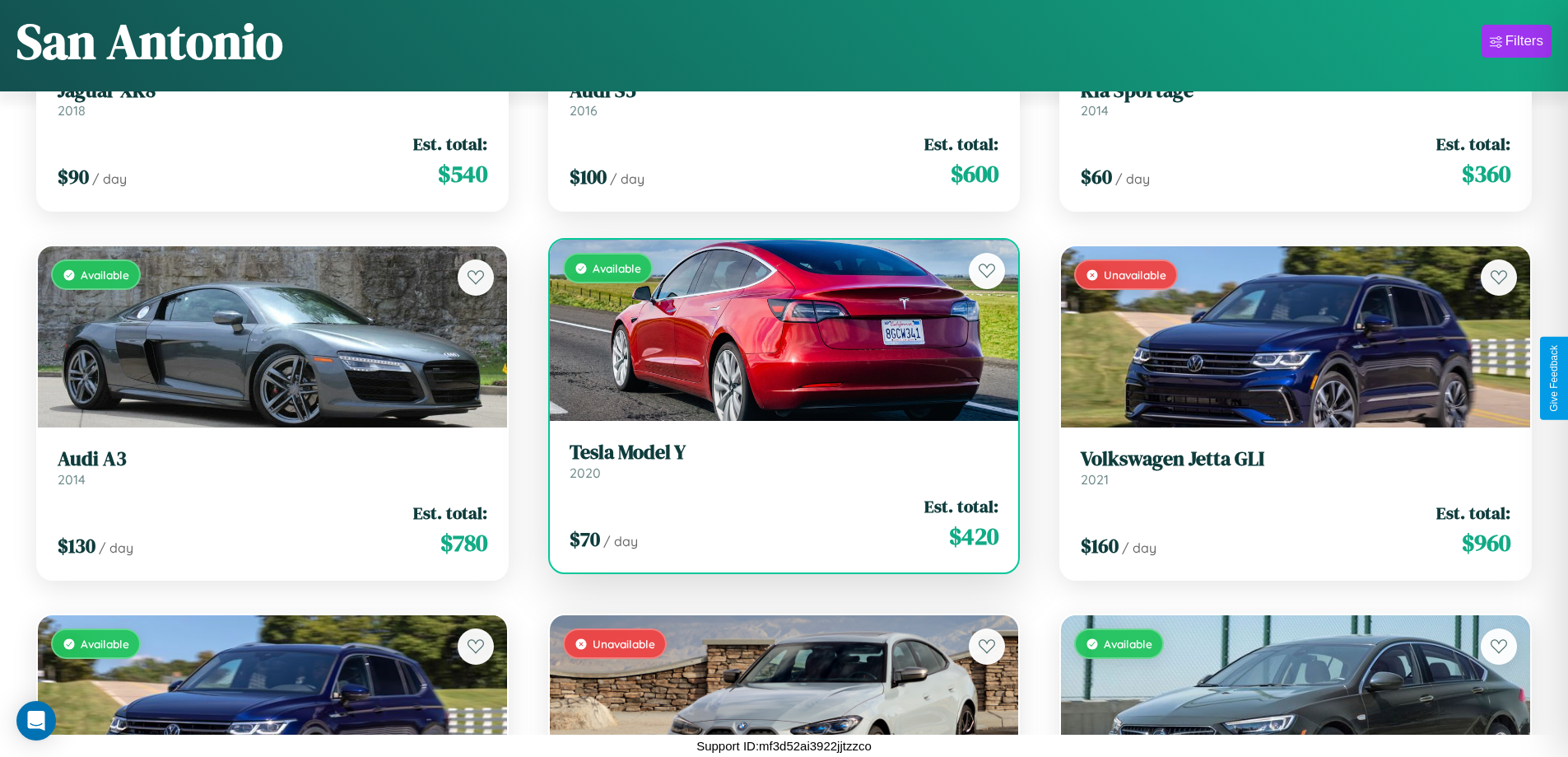
click at [777, 330] on div "Available" at bounding box center [784, 330] width 469 height 181
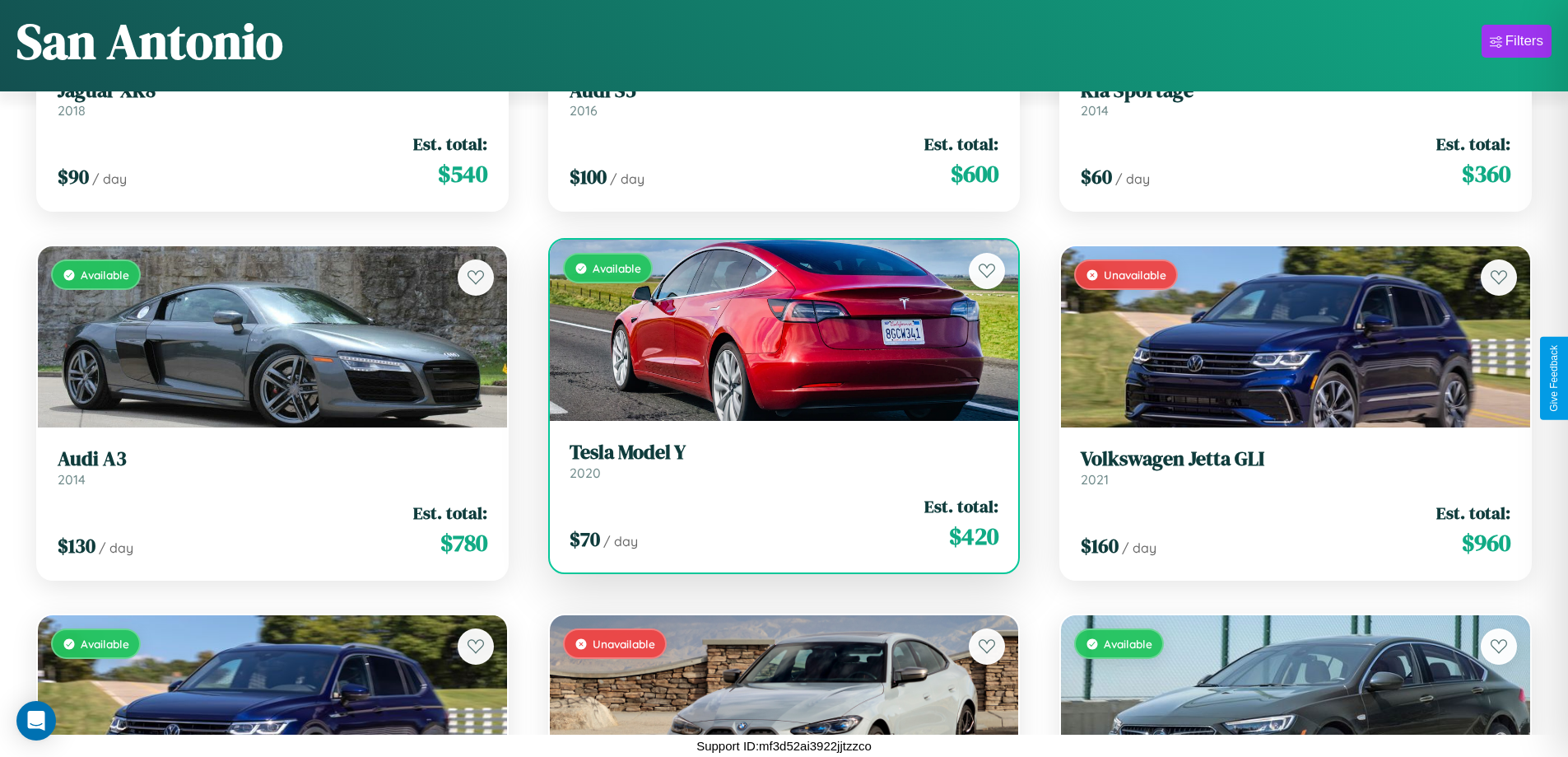
click at [777, 330] on div "Available" at bounding box center [784, 330] width 469 height 181
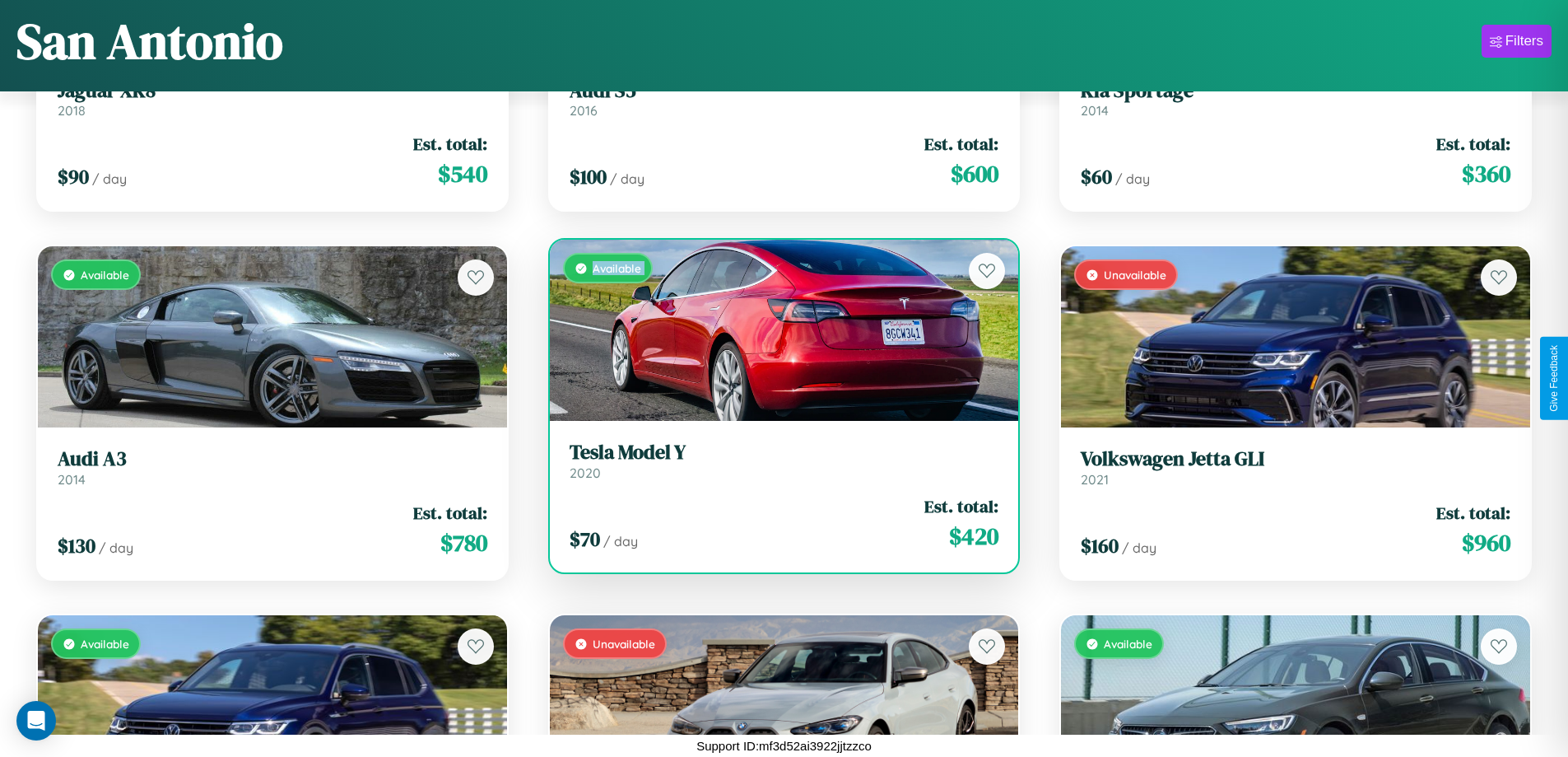
click at [777, 330] on div "Available" at bounding box center [784, 330] width 469 height 181
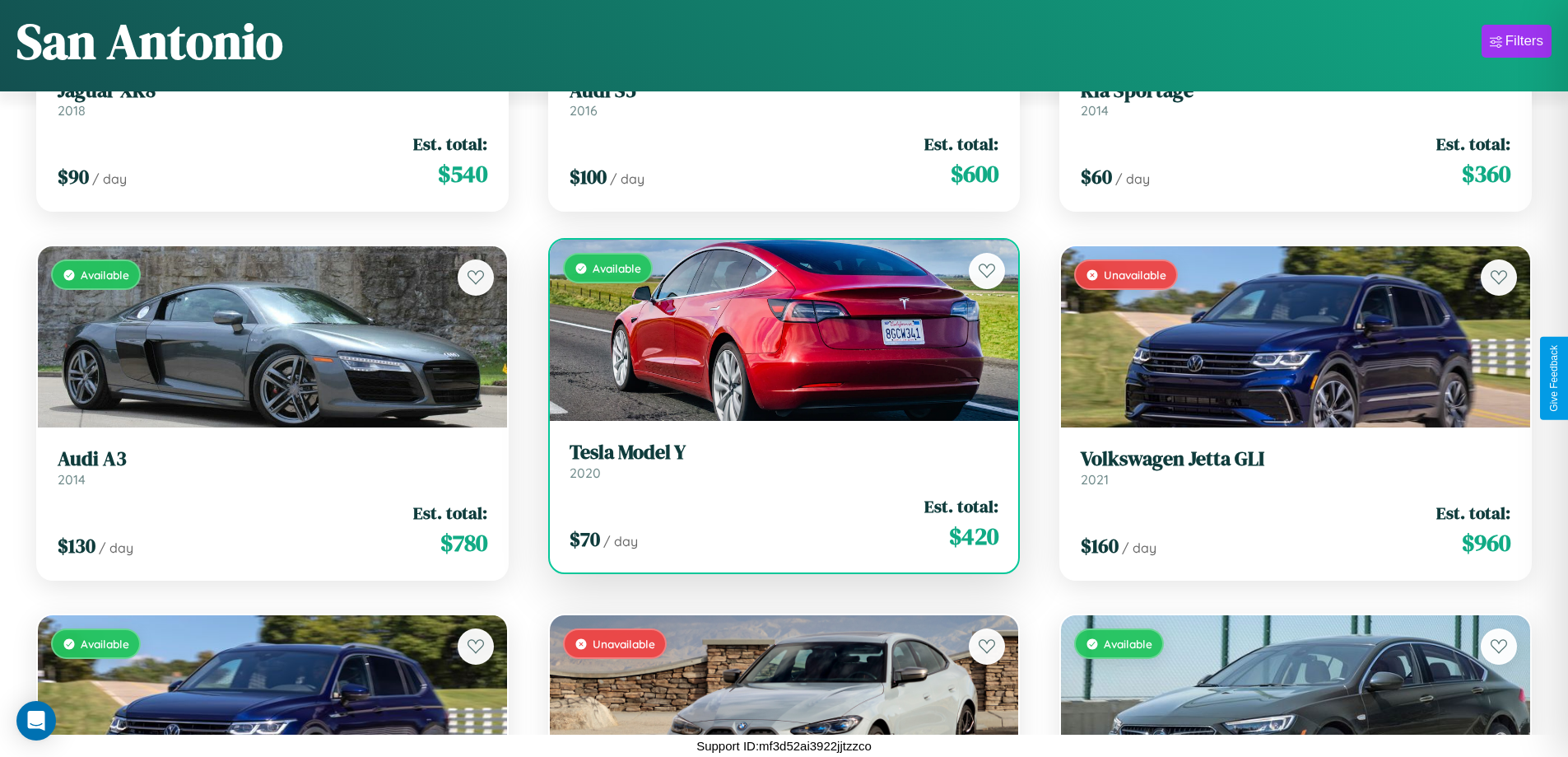
click at [777, 330] on div "Available" at bounding box center [784, 330] width 469 height 181
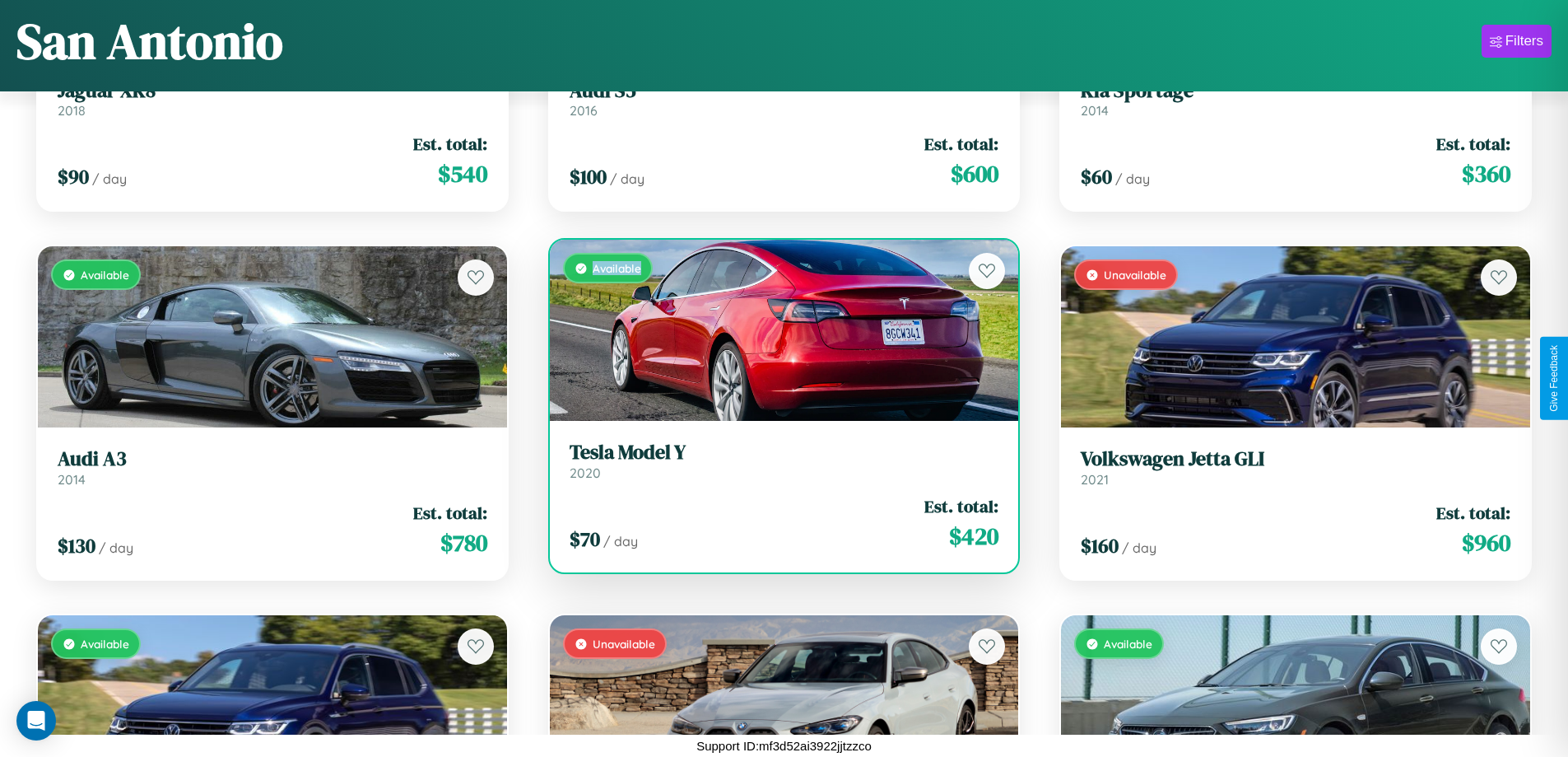
click at [777, 330] on div "Available" at bounding box center [784, 330] width 469 height 181
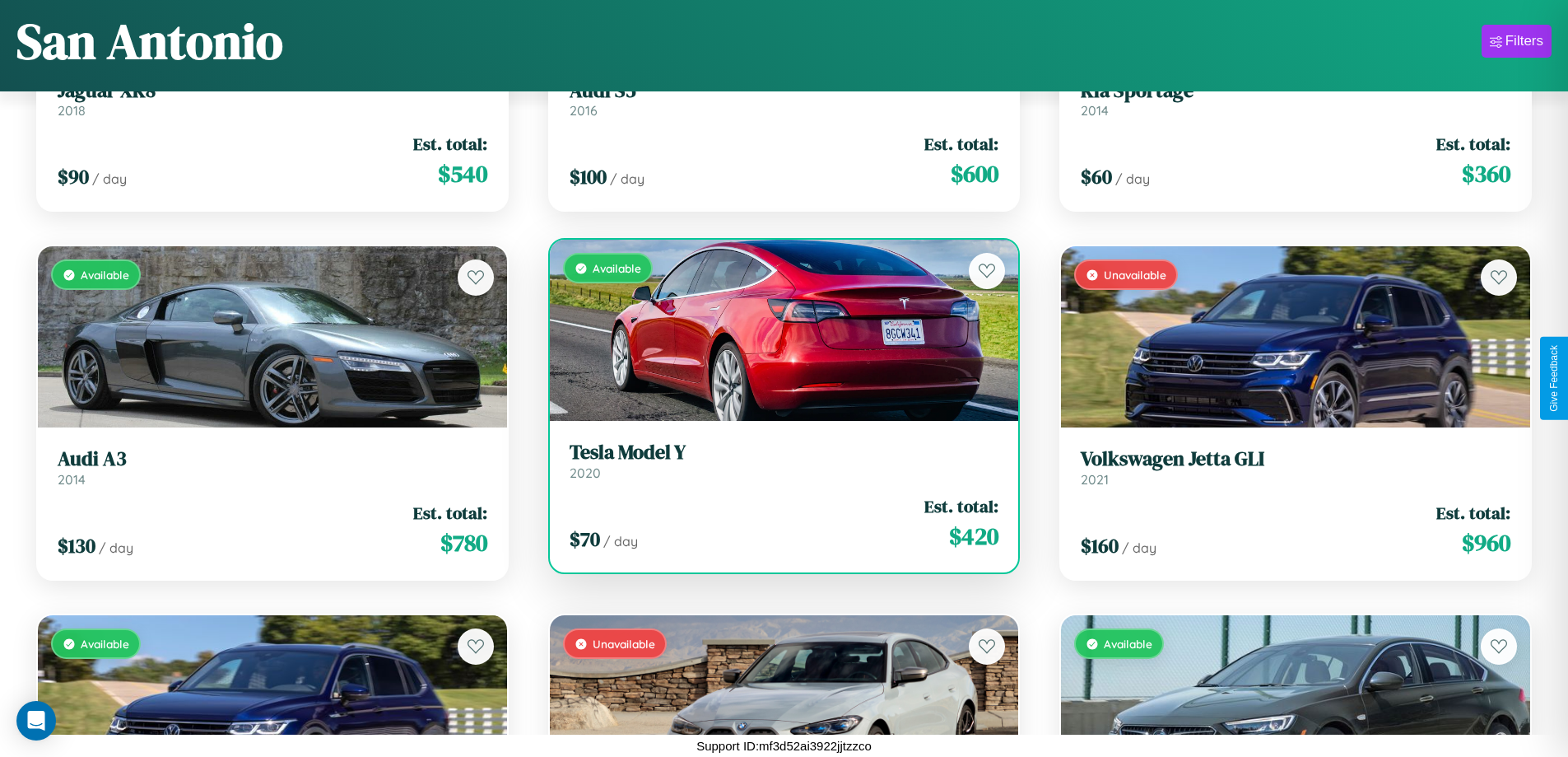
click at [777, 461] on h3 "Tesla Model Y" at bounding box center [784, 452] width 430 height 24
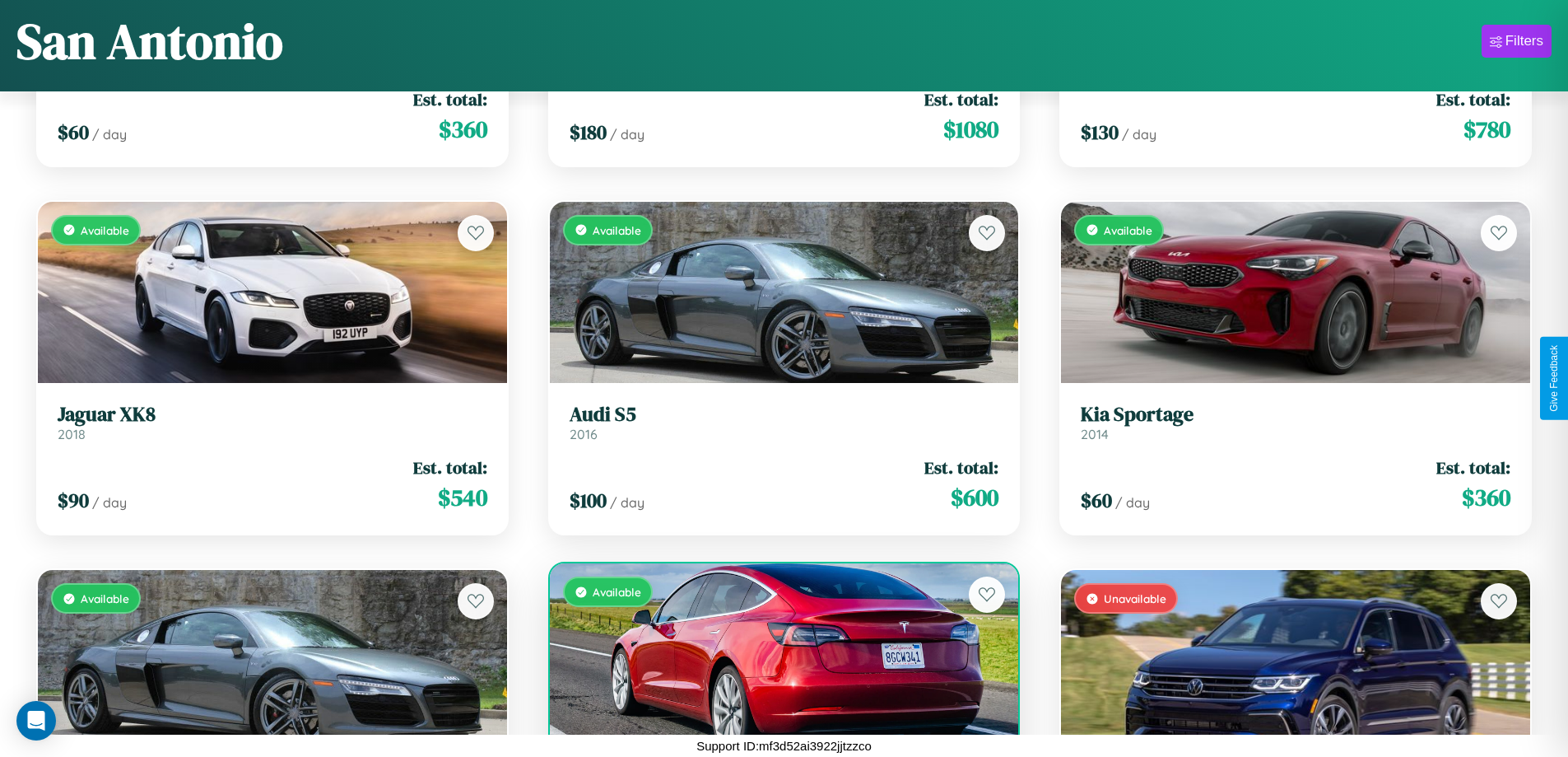
scroll to position [4288, 0]
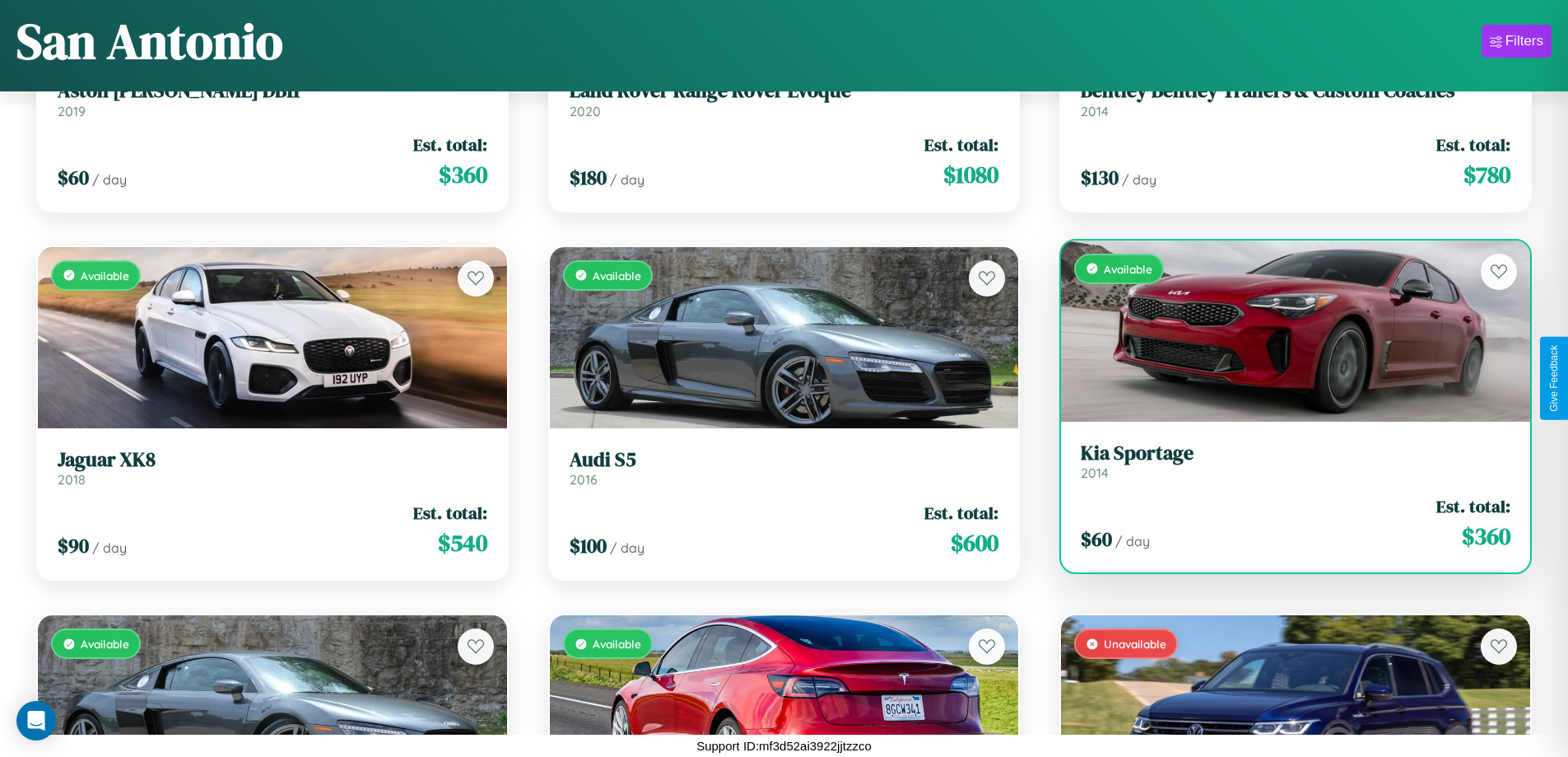
click at [1285, 462] on h3 "Kia Sportage" at bounding box center [1296, 453] width 430 height 24
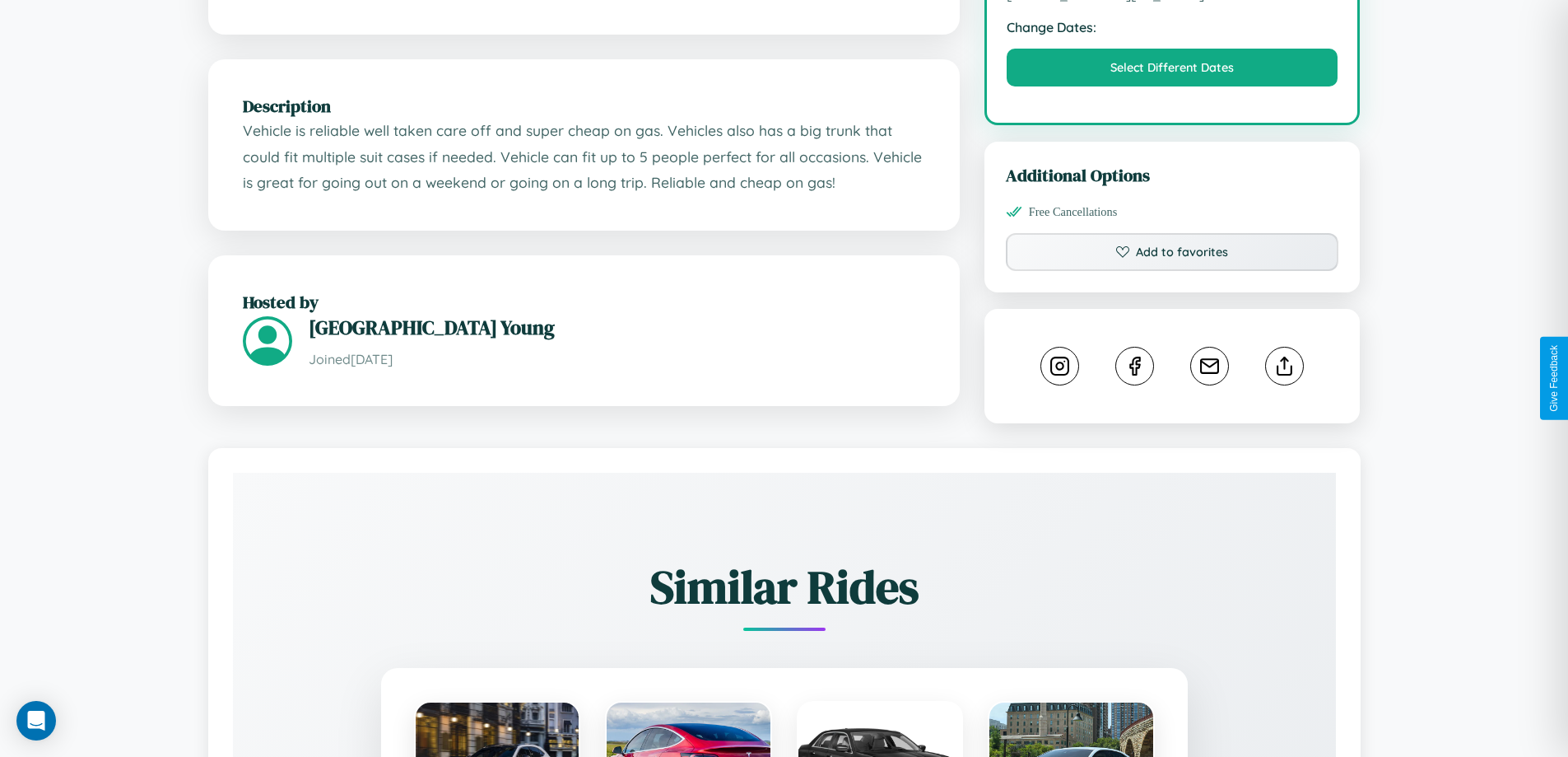
scroll to position [558, 0]
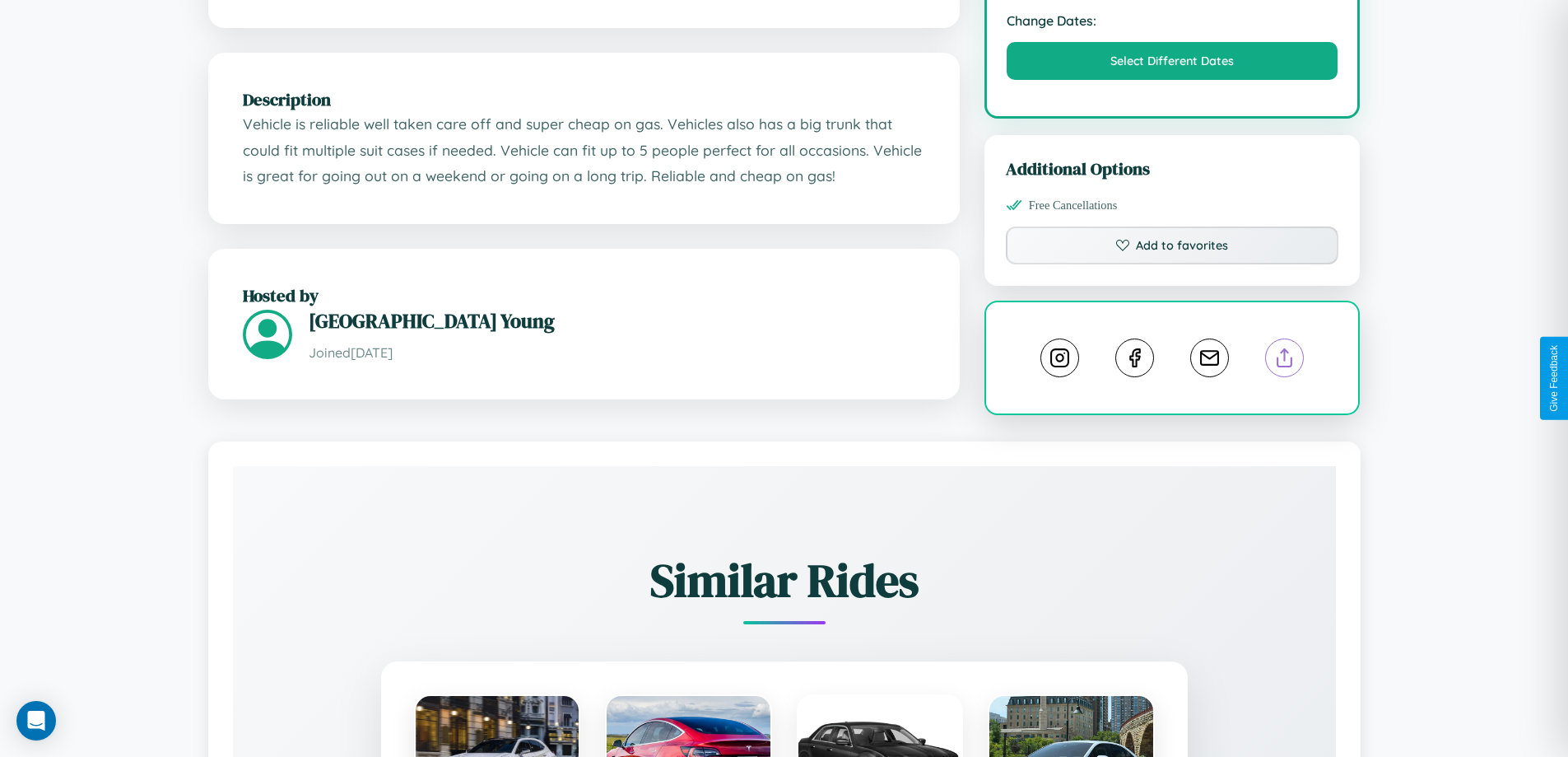
click at [1285, 361] on line at bounding box center [1285, 355] width 0 height 12
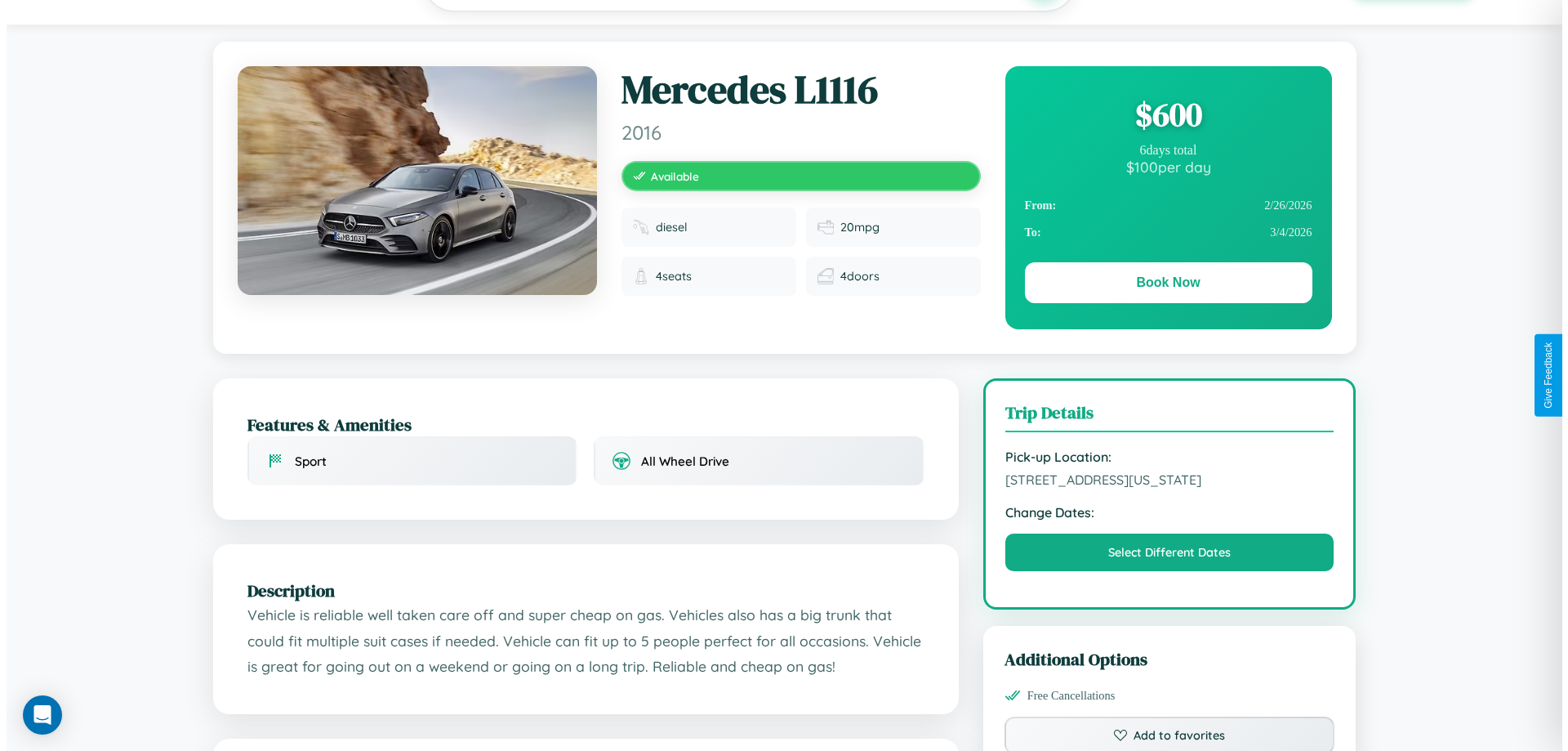
scroll to position [0, 0]
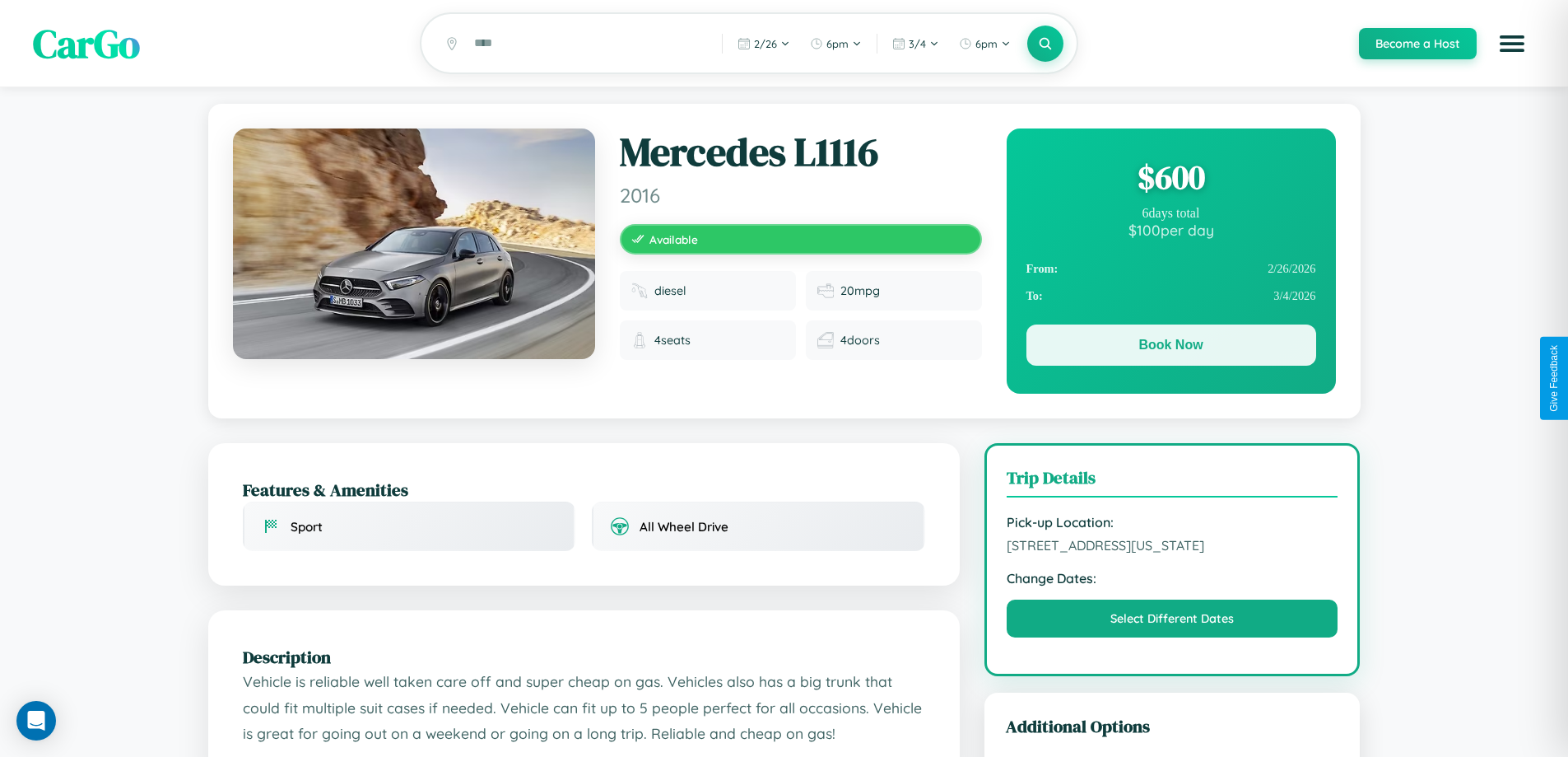
click at [1170, 347] on button "Book Now" at bounding box center [1171, 345] width 289 height 41
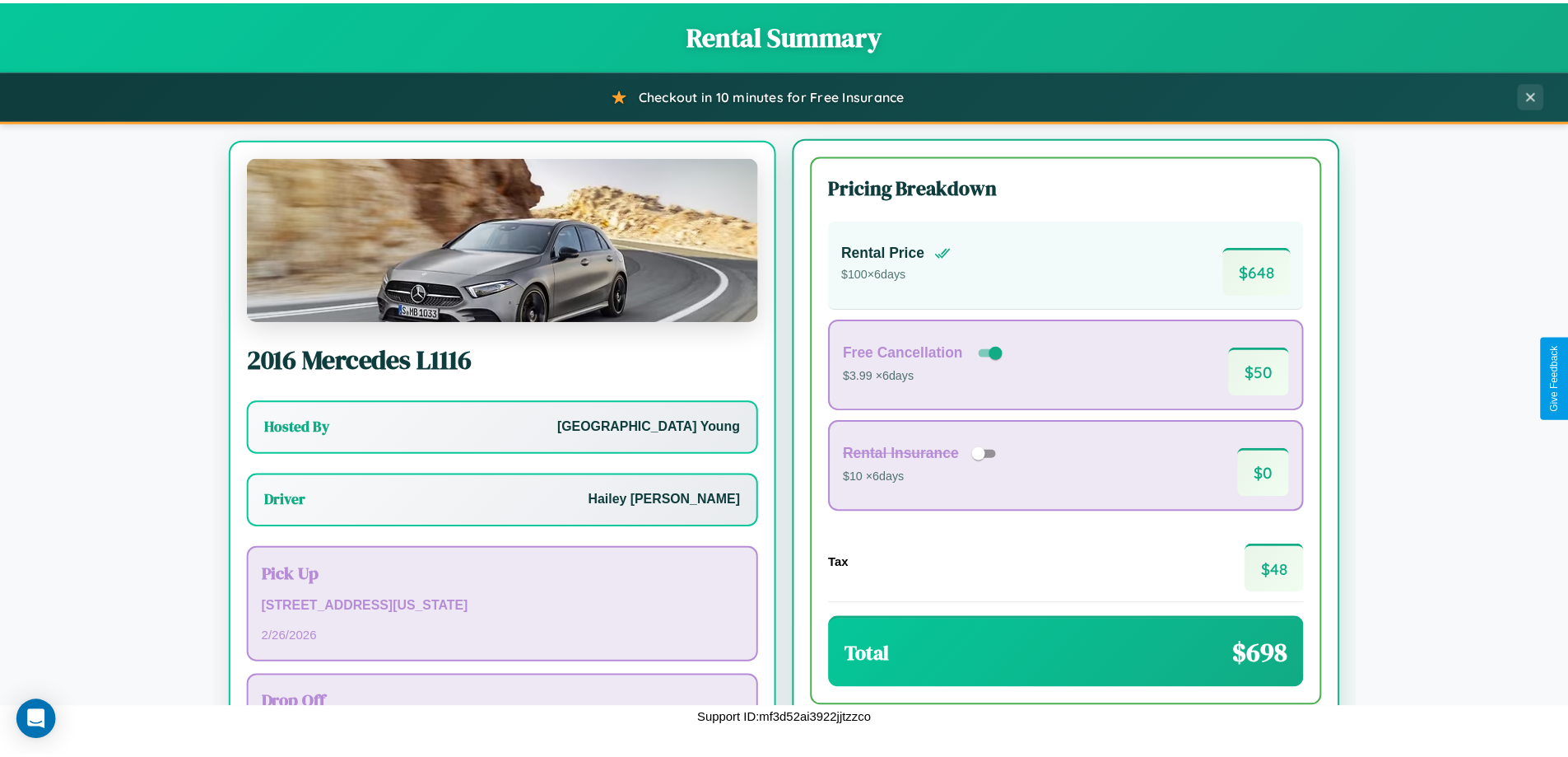
scroll to position [77, 0]
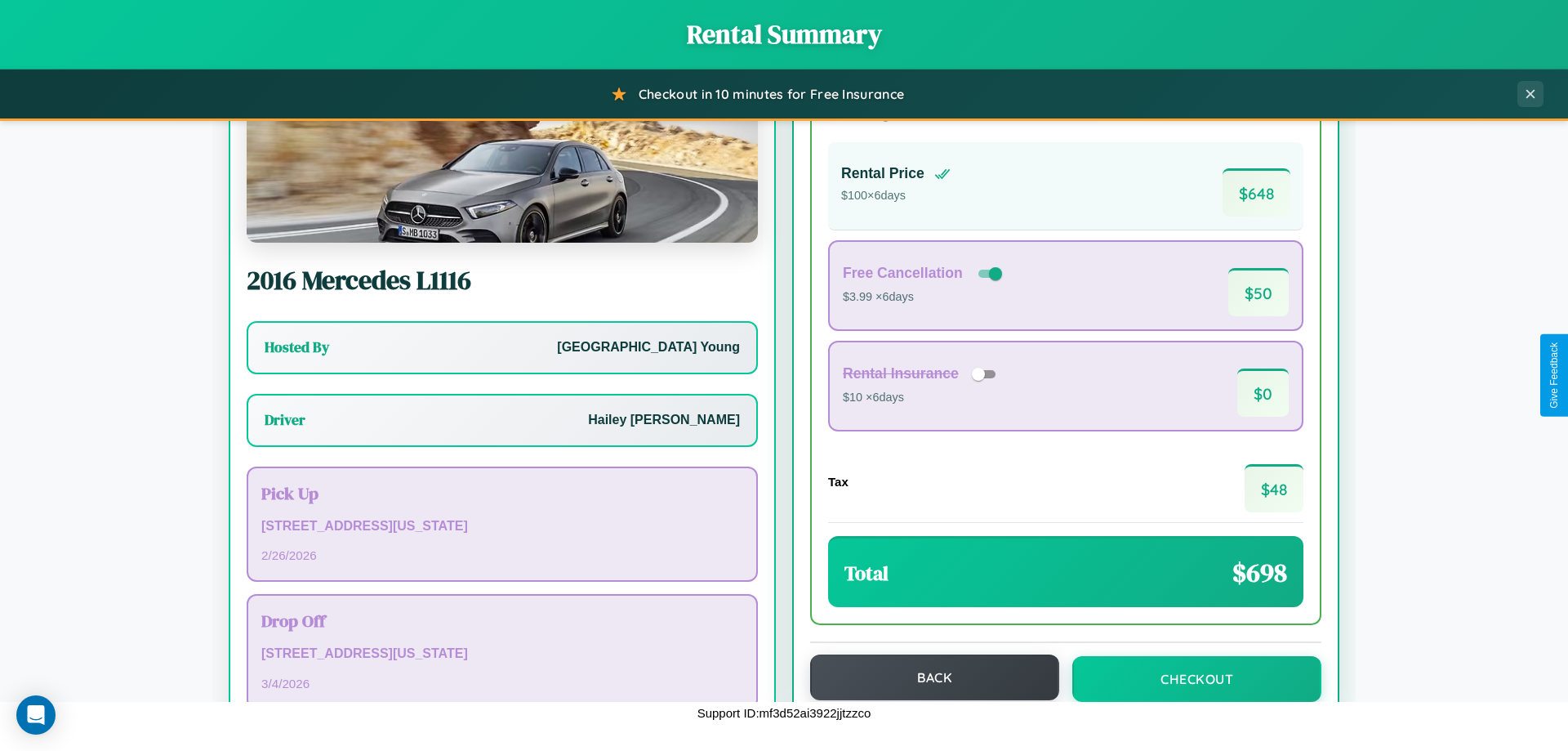
click at [927, 678] on button "Back" at bounding box center [934, 678] width 249 height 46
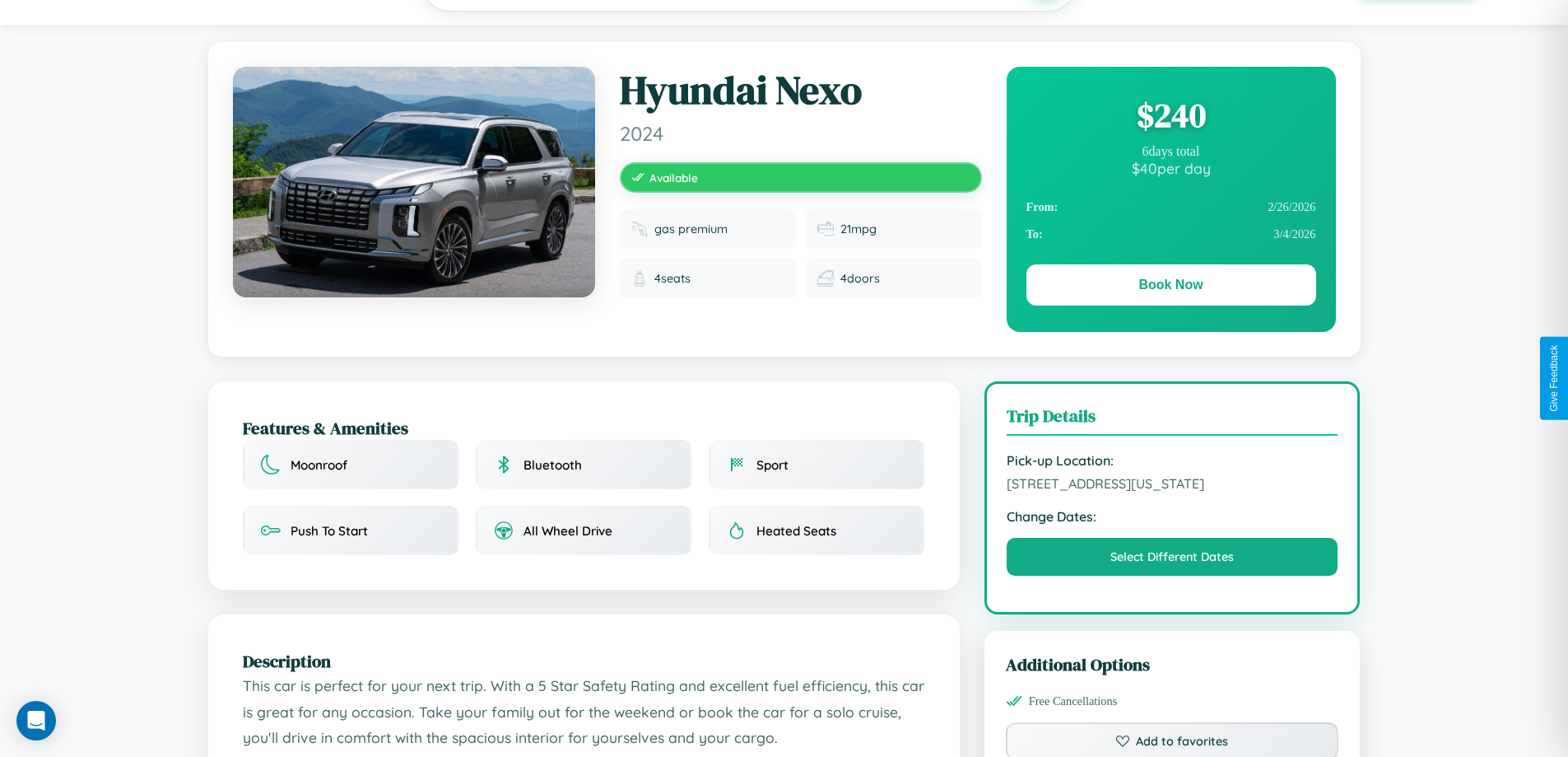
scroll to position [398, 0]
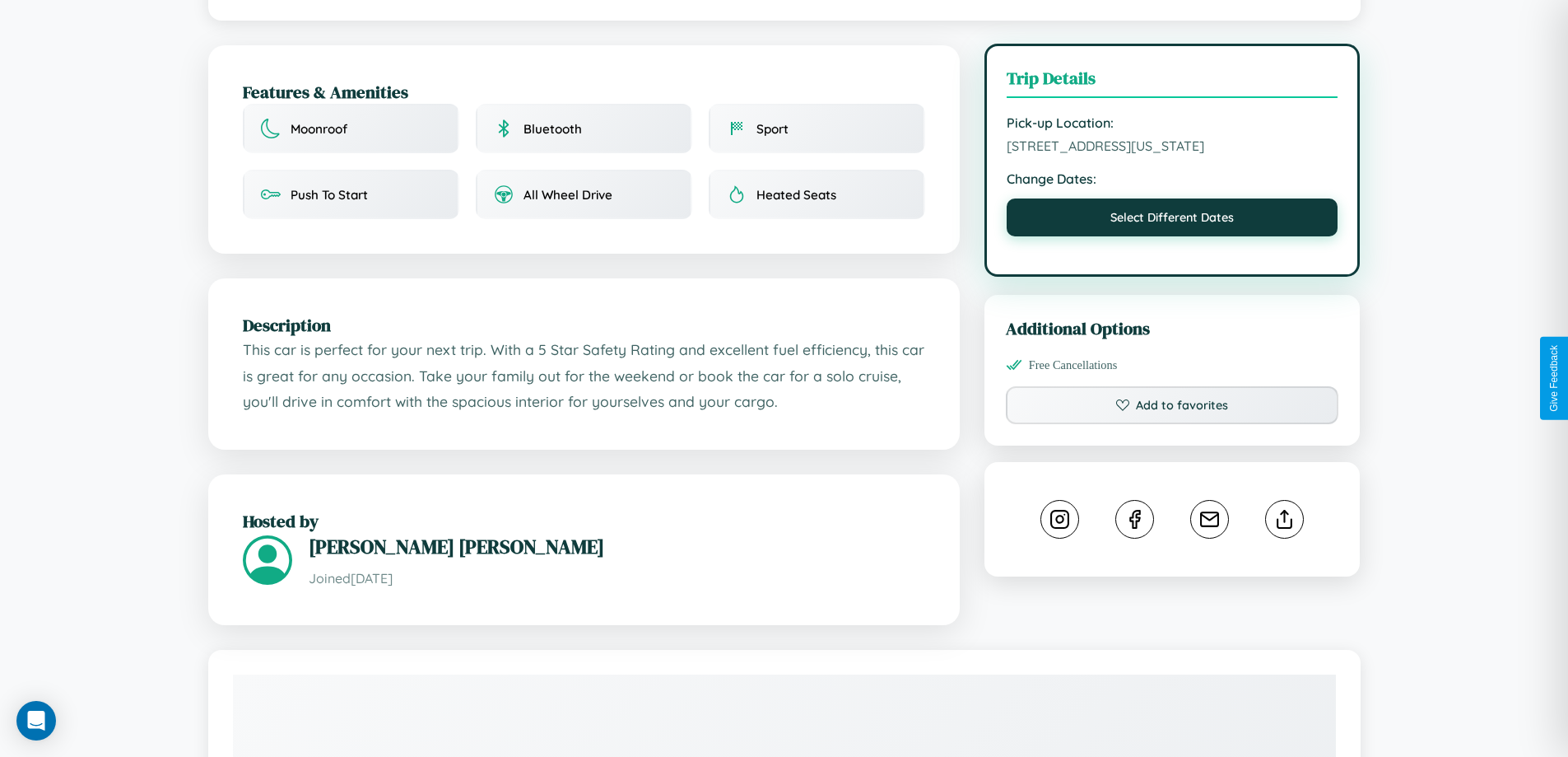
click at [1172, 237] on button "Select Different Dates" at bounding box center [1173, 217] width 332 height 37
select select "*"
select select "****"
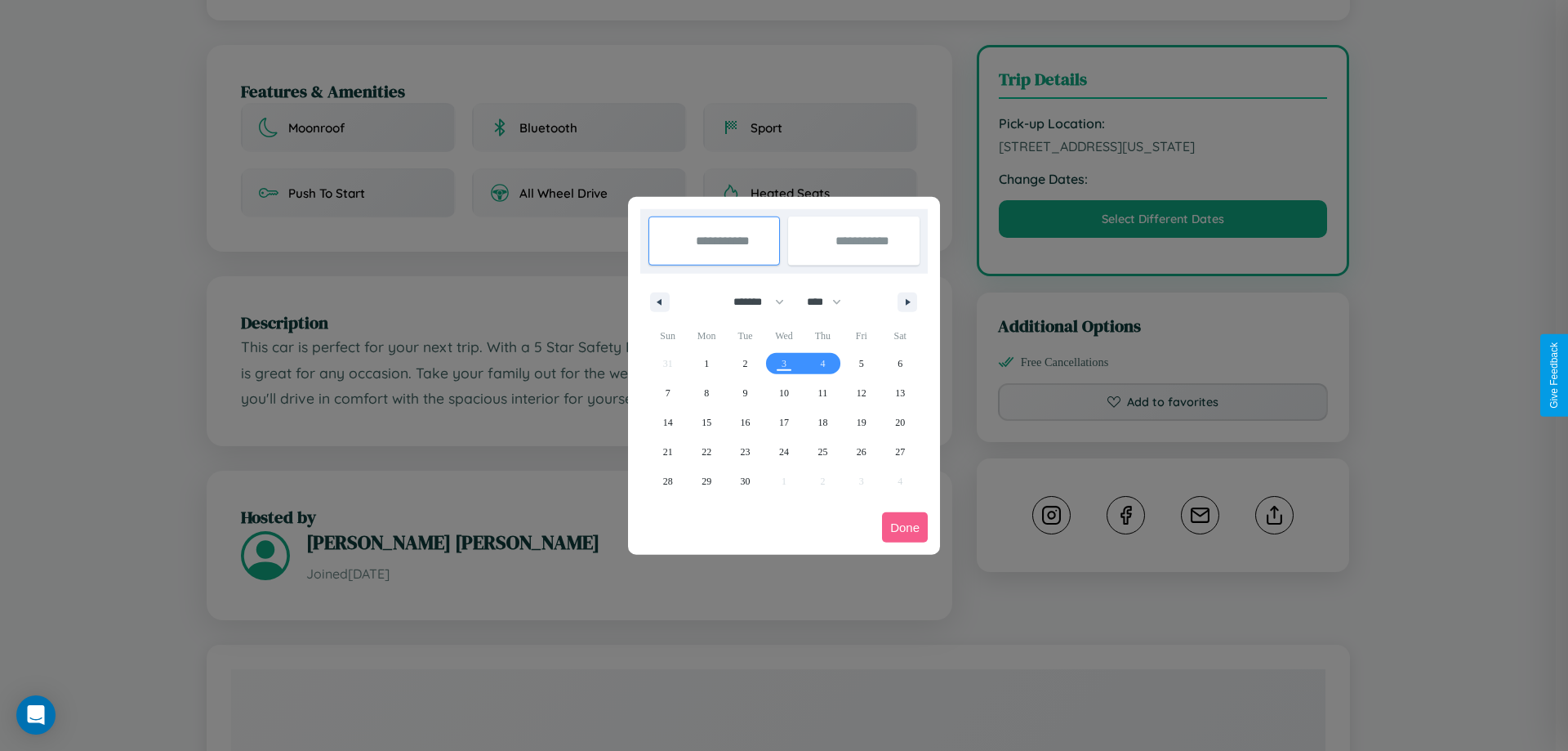
drag, startPoint x: 751, startPoint y: 302, endPoint x: 784, endPoint y: 328, distance: 42.0
click at [751, 302] on select "******* ******** ***** ***** *** **** **** ****** ********* ******* ******** **…" at bounding box center [756, 302] width 69 height 27
select select "*"
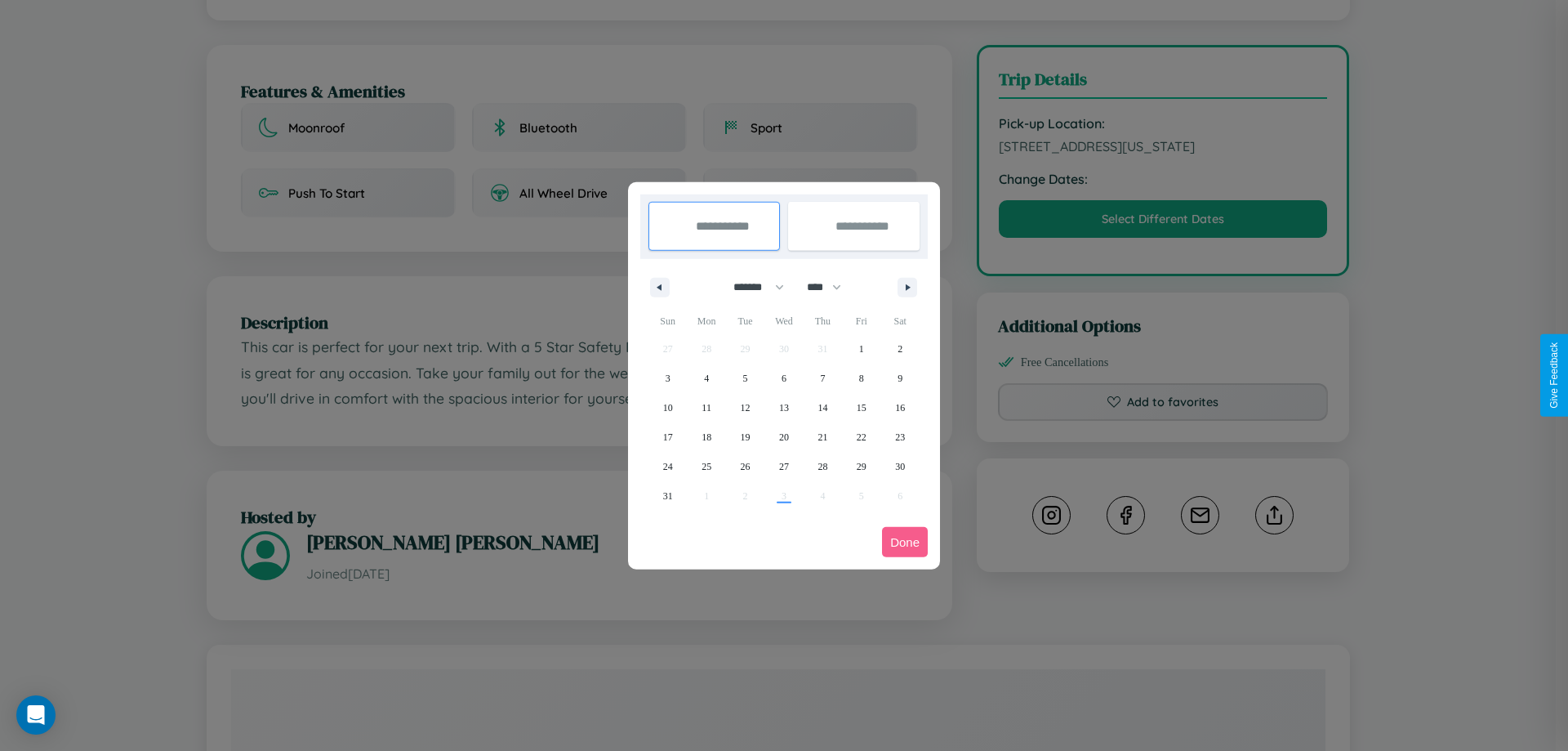
click at [832, 286] on select "**** **** **** **** **** **** **** **** **** **** **** **** **** **** **** ****…" at bounding box center [823, 287] width 49 height 27
select select "****"
click at [860, 465] on span "28" at bounding box center [862, 466] width 10 height 30
type input "**********"
click at [900, 465] on span "29" at bounding box center [900, 466] width 10 height 30
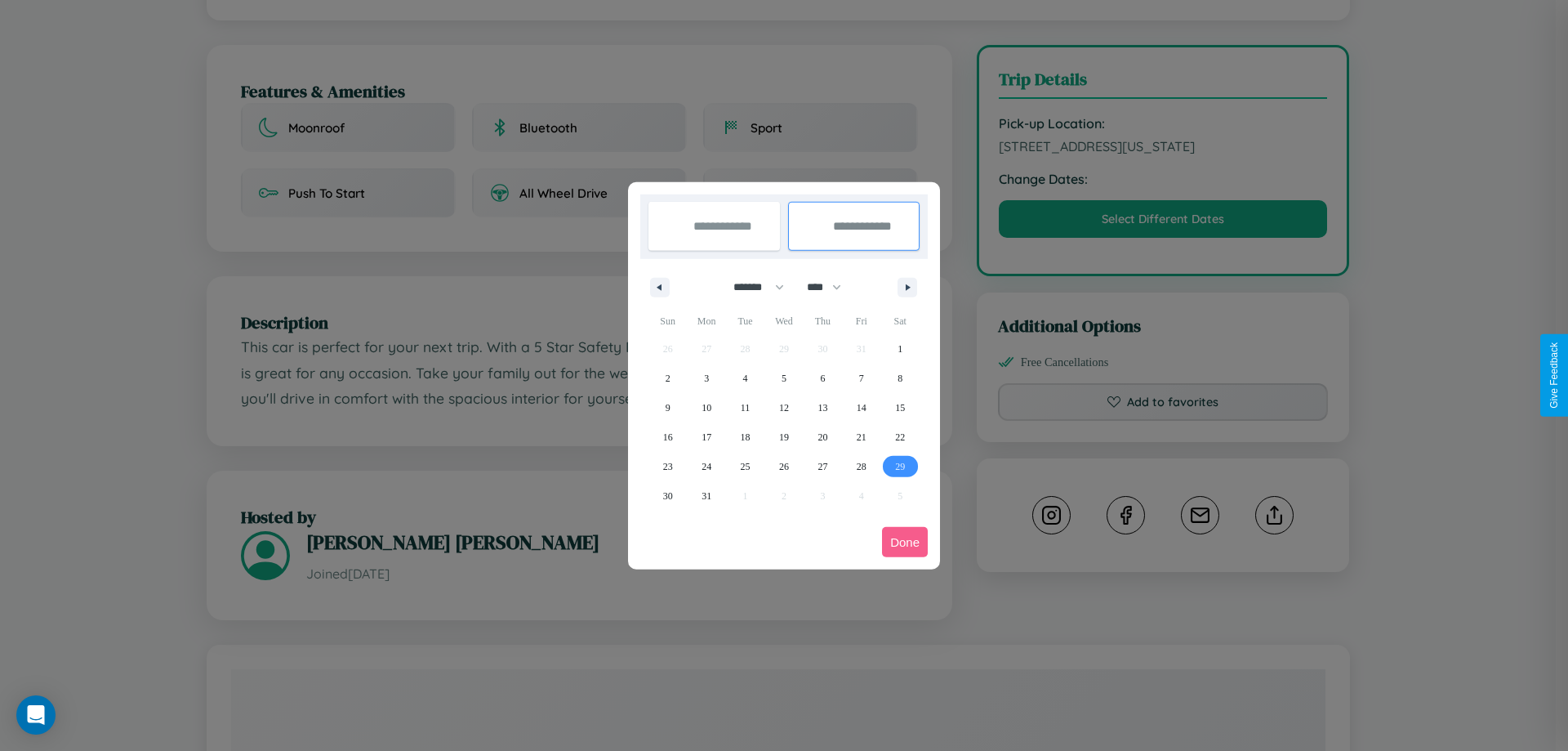
type input "**********"
click at [905, 541] on button "Done" at bounding box center [904, 542] width 46 height 30
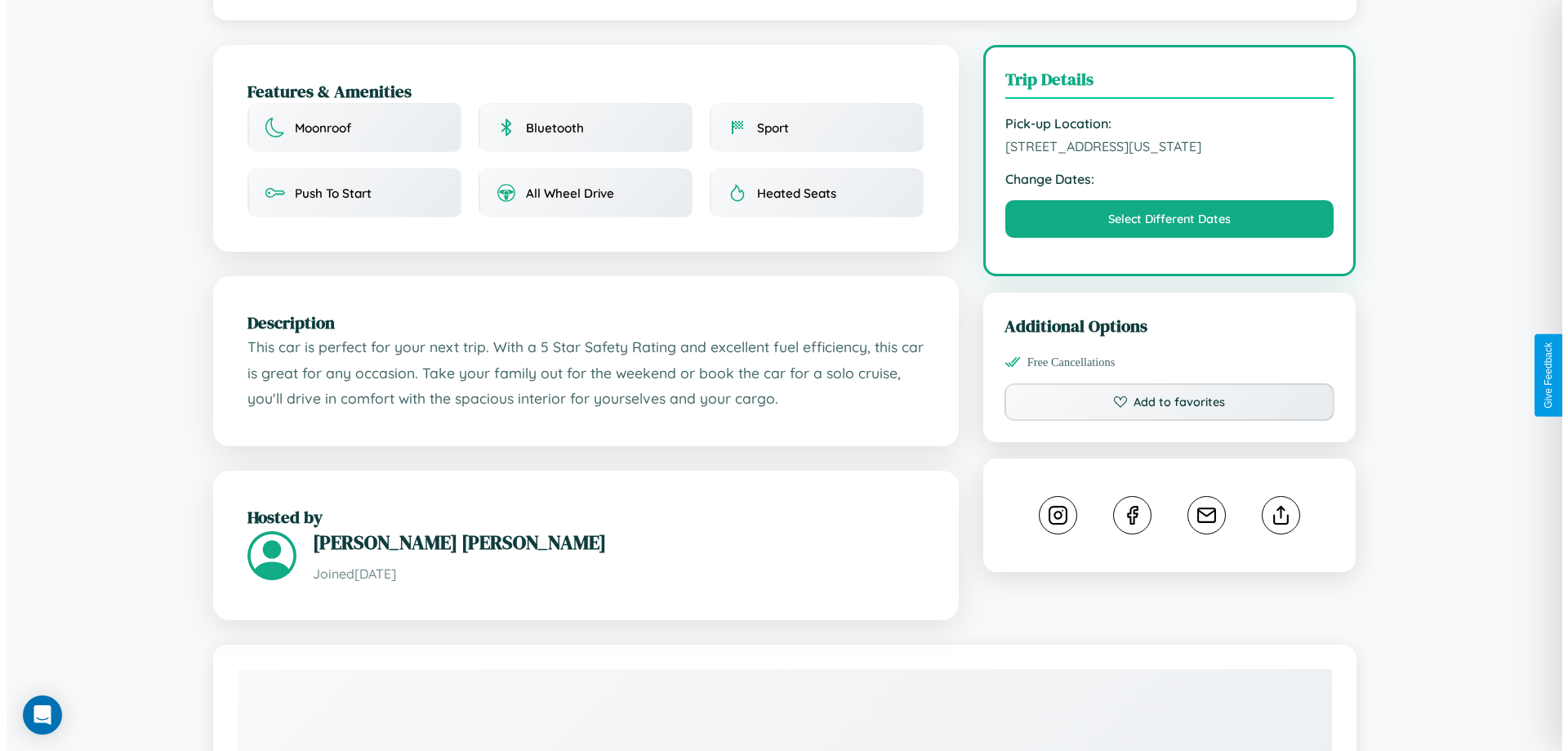
scroll to position [0, 0]
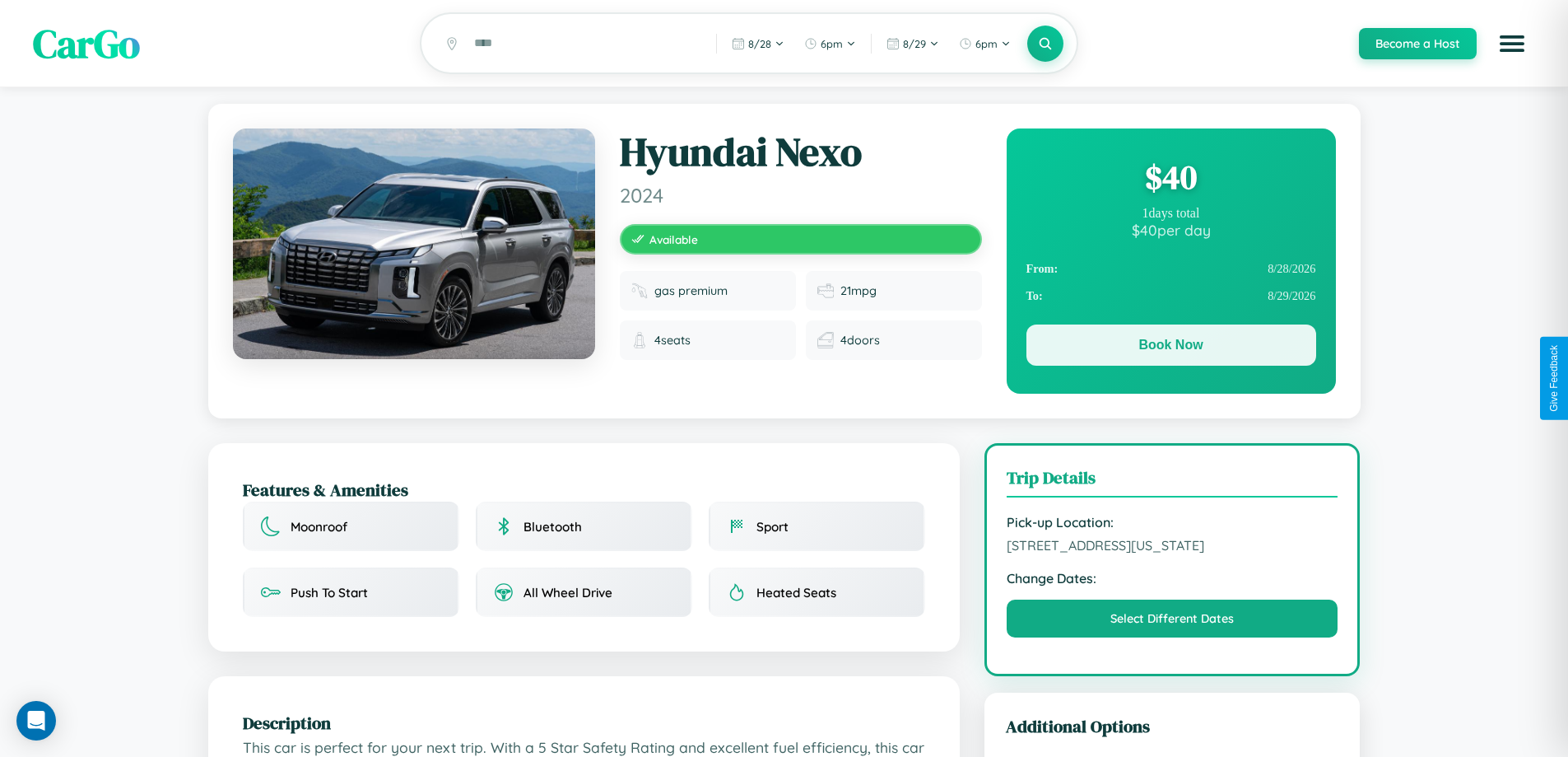
click at [1170, 347] on button "Book Now" at bounding box center [1171, 345] width 289 height 41
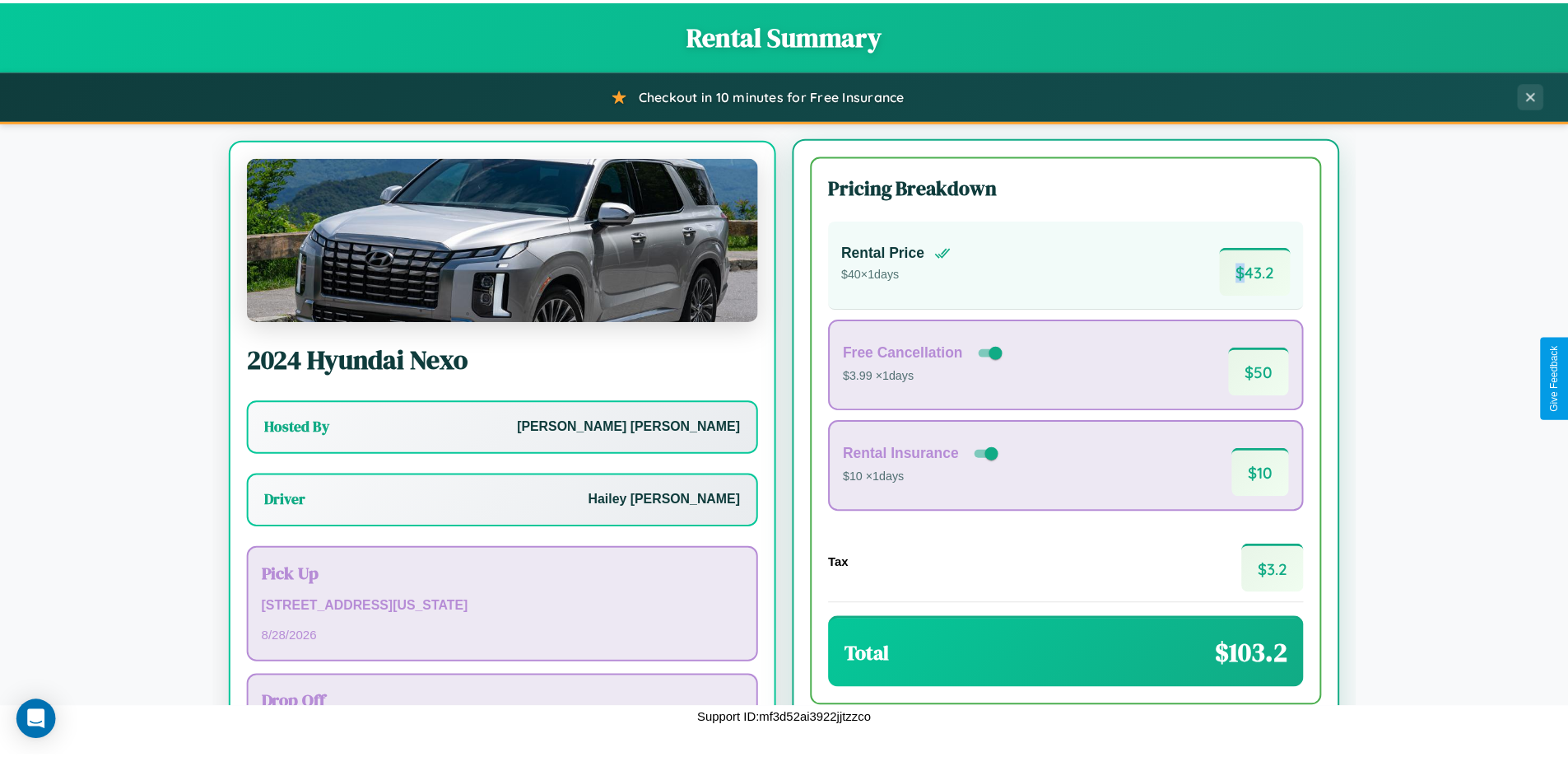
scroll to position [77, 0]
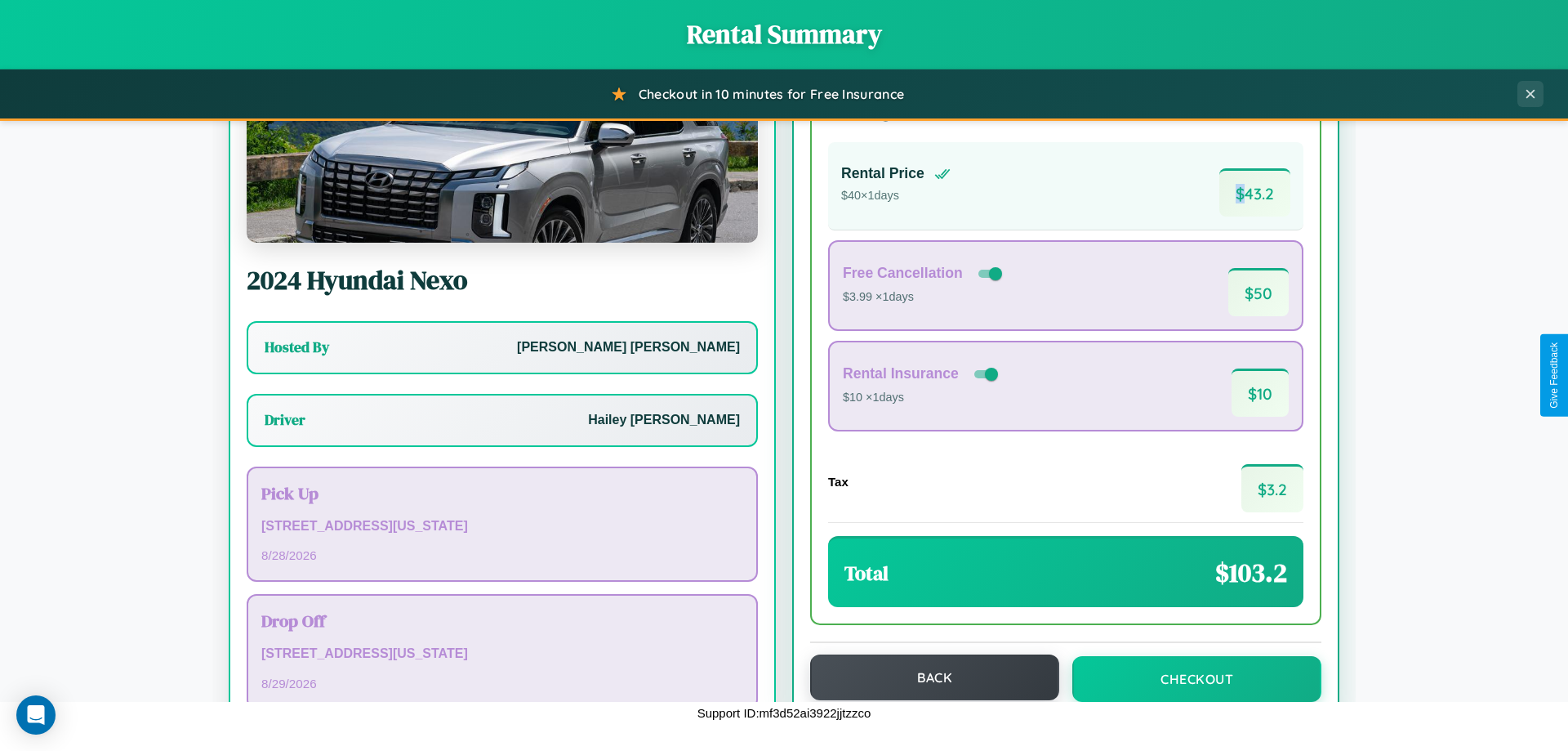
click at [927, 678] on button "Back" at bounding box center [934, 678] width 249 height 46
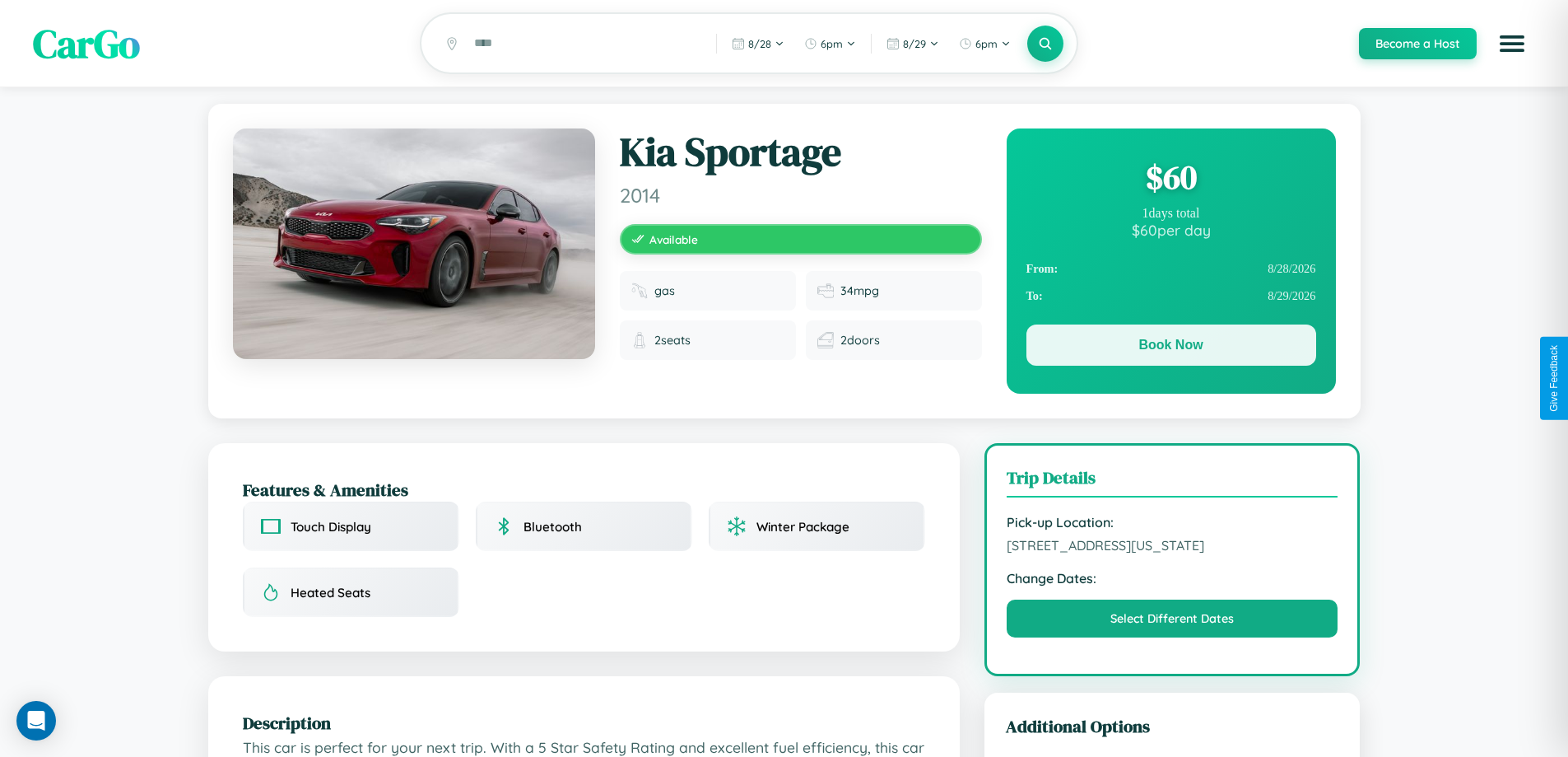
click at [1170, 347] on button "Book Now" at bounding box center [1171, 345] width 289 height 41
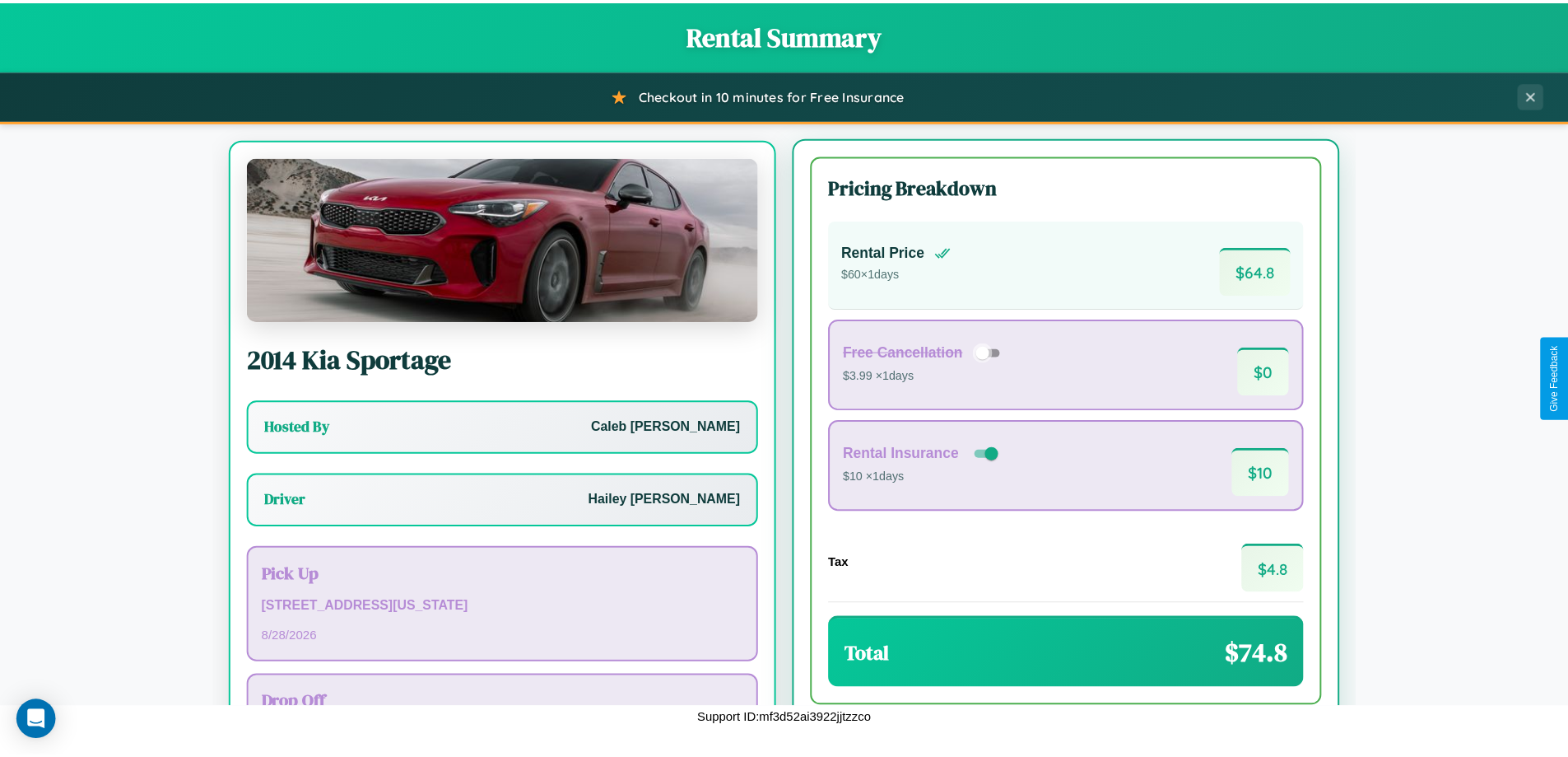
scroll to position [77, 0]
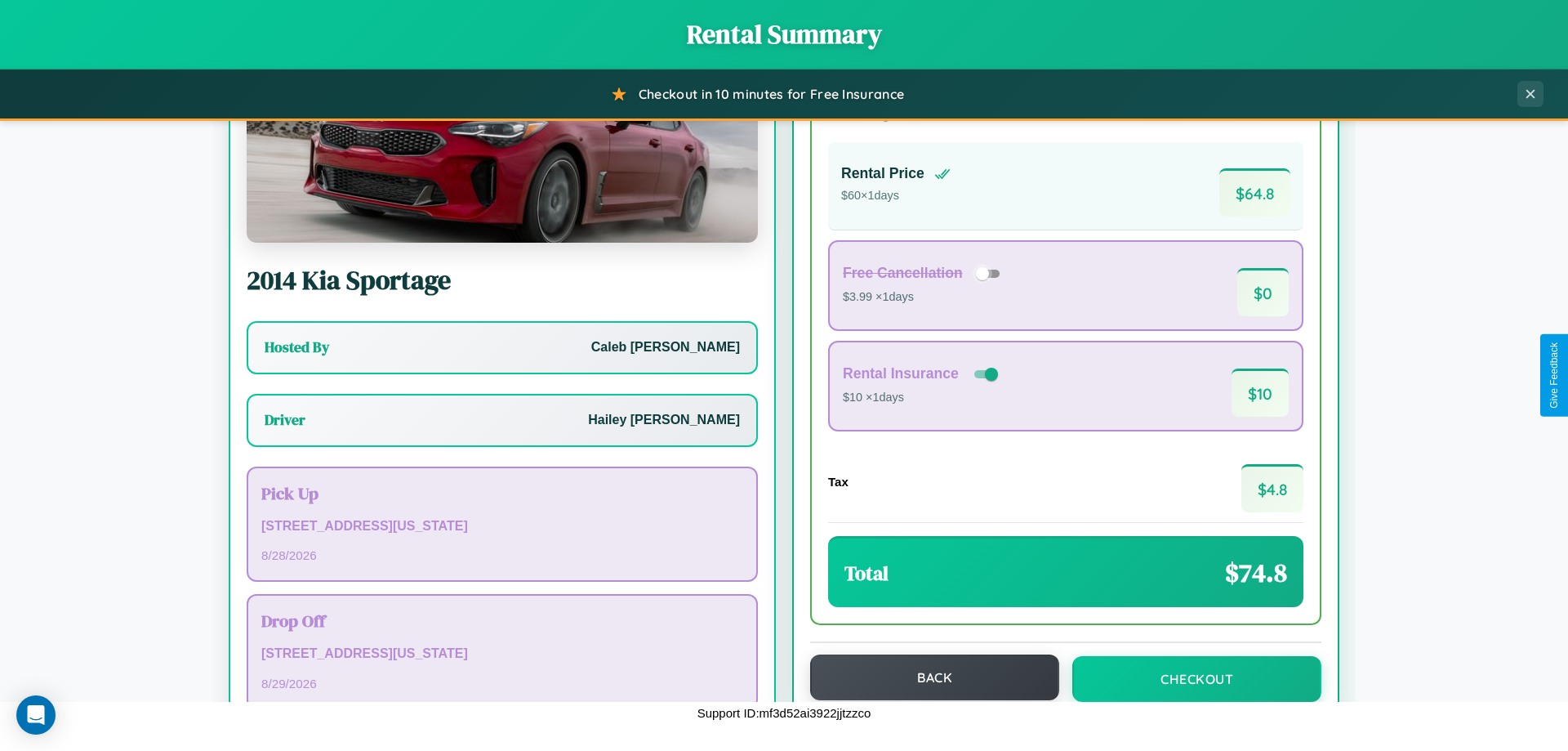
click at [927, 678] on button "Back" at bounding box center [934, 678] width 249 height 46
